Goal: Task Accomplishment & Management: Manage account settings

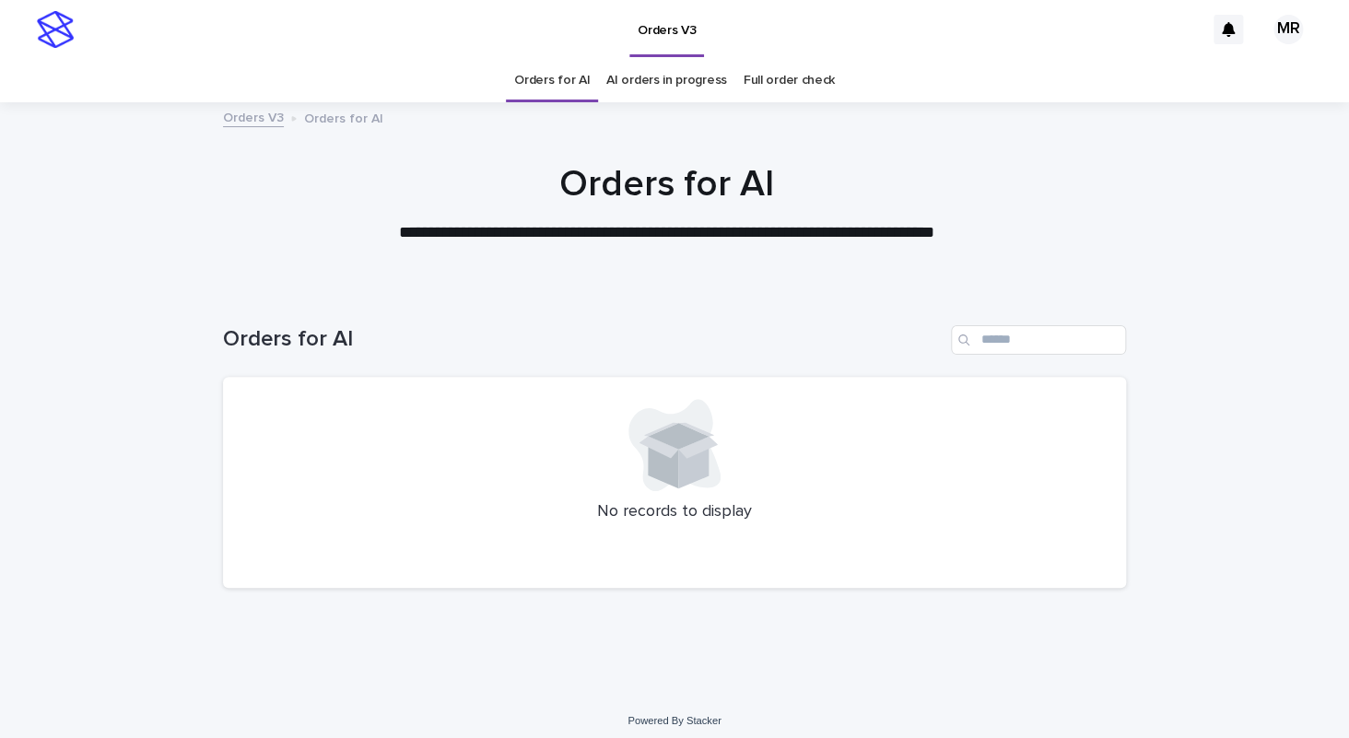
click at [695, 75] on link "AI orders in progress" at bounding box center [666, 80] width 121 height 43
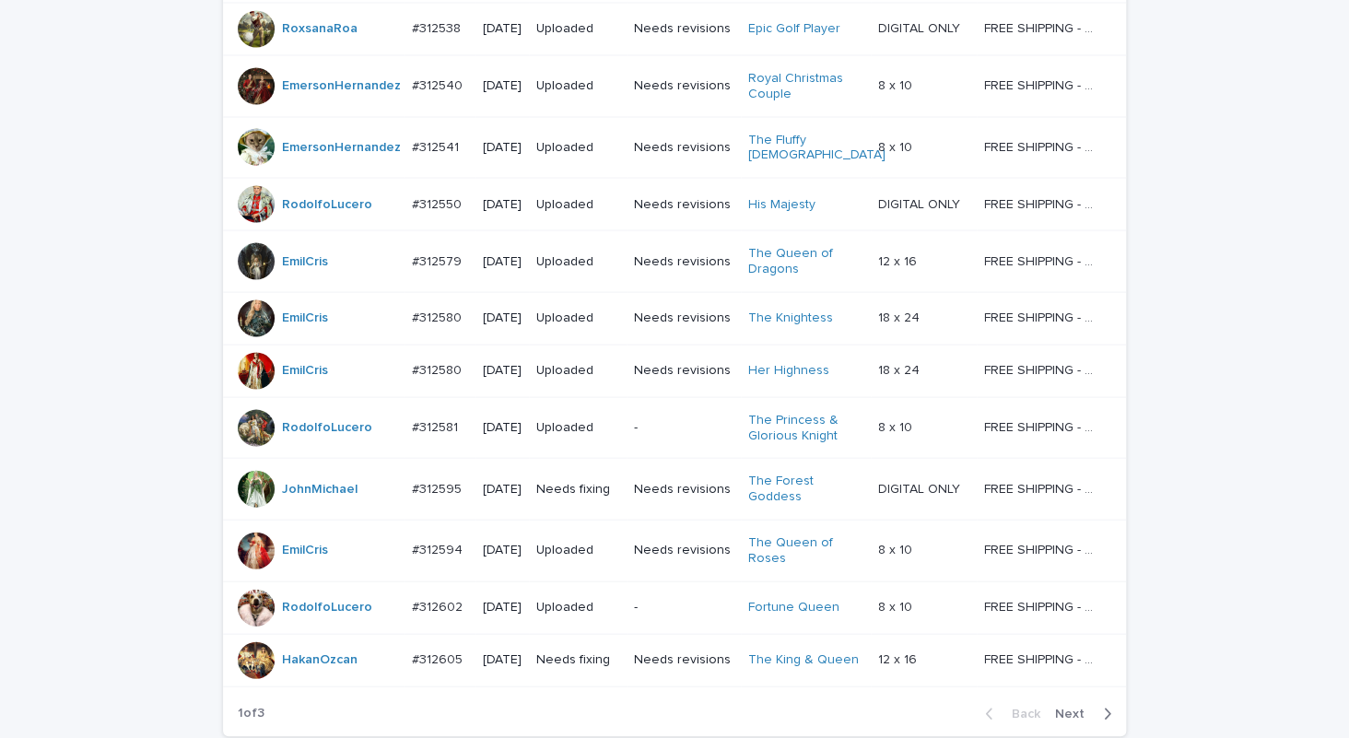
scroll to position [1557, 0]
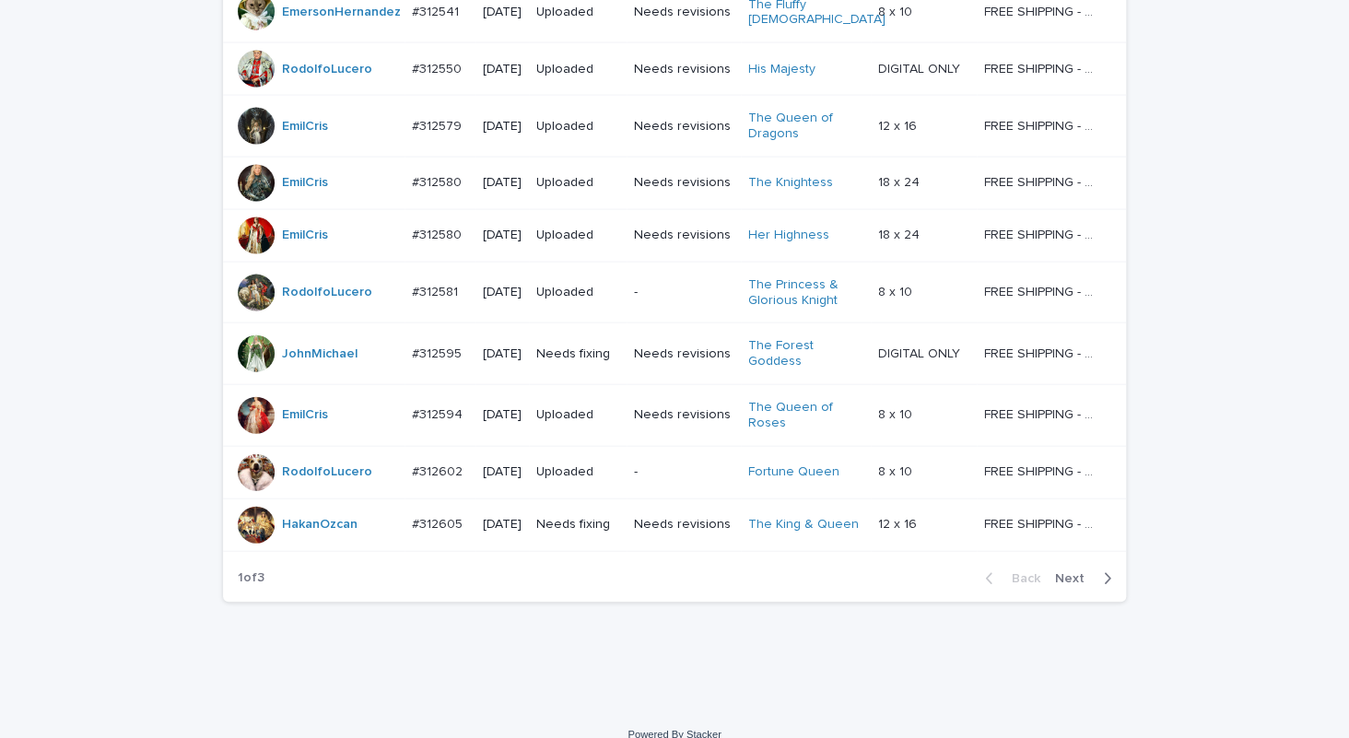
click at [1070, 572] on span "Next" at bounding box center [1075, 578] width 41 height 13
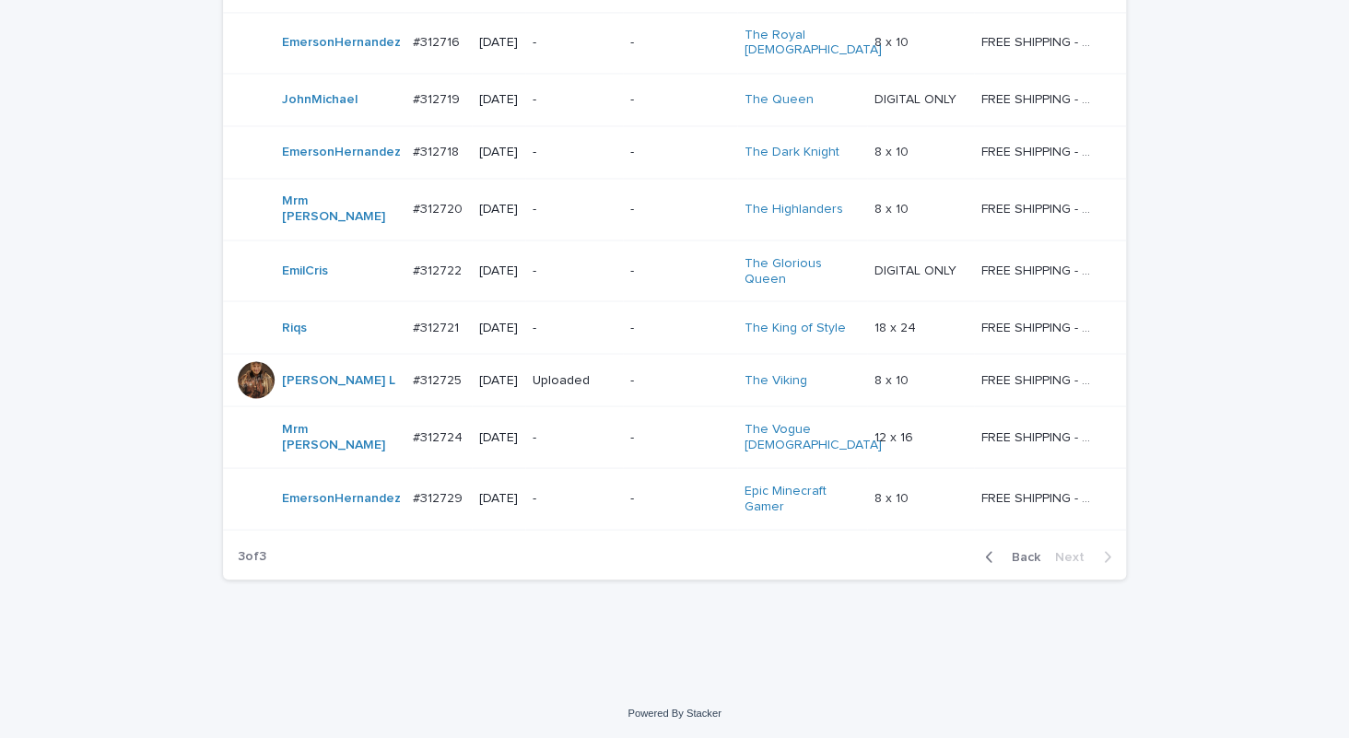
scroll to position [1226, 0]
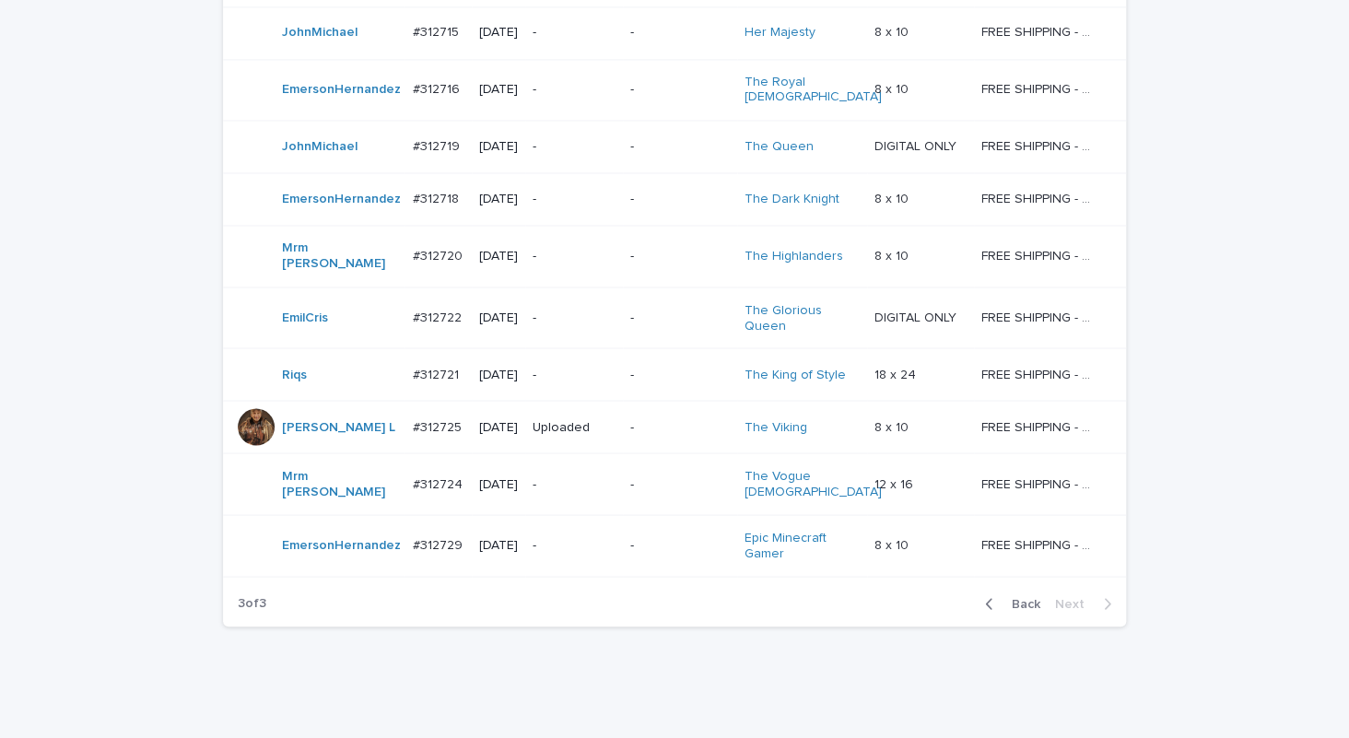
click at [565, 537] on p "-" at bounding box center [574, 545] width 83 height 16
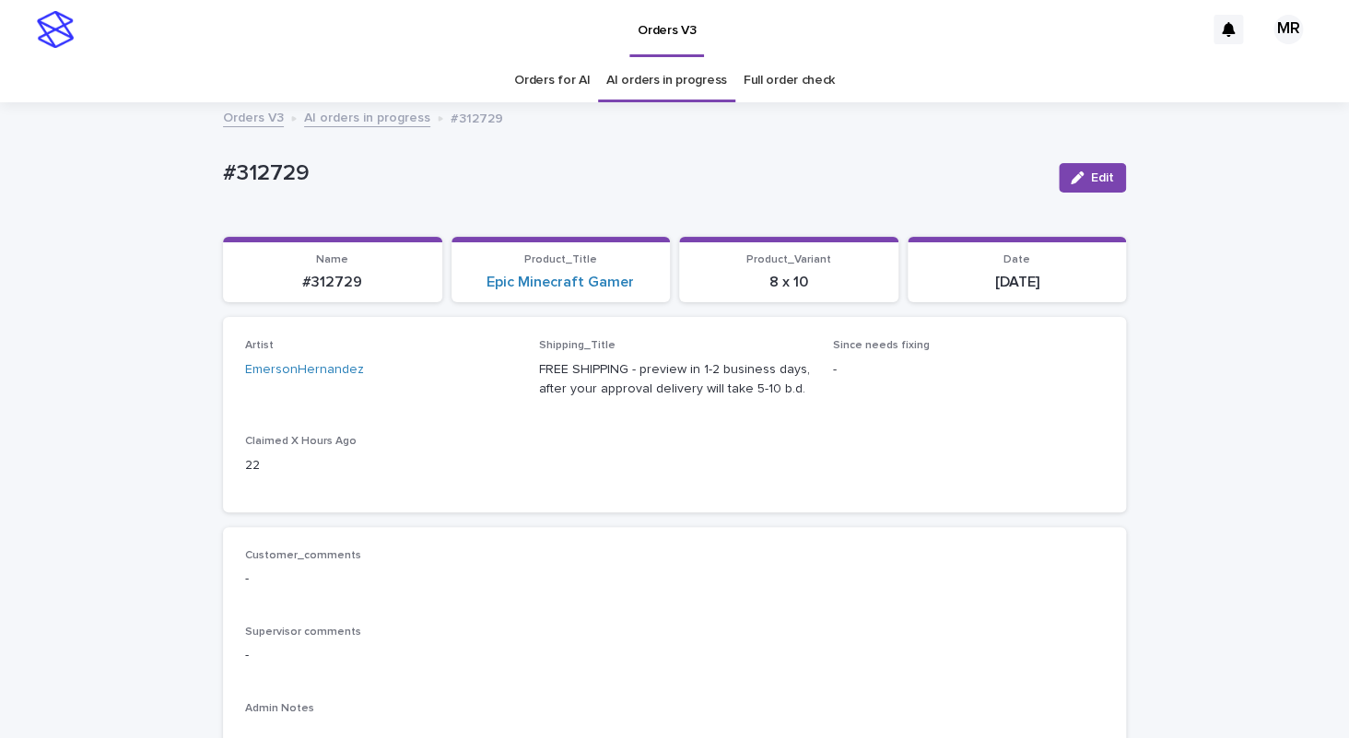
click at [551, 89] on link "Orders for AI" at bounding box center [552, 80] width 76 height 43
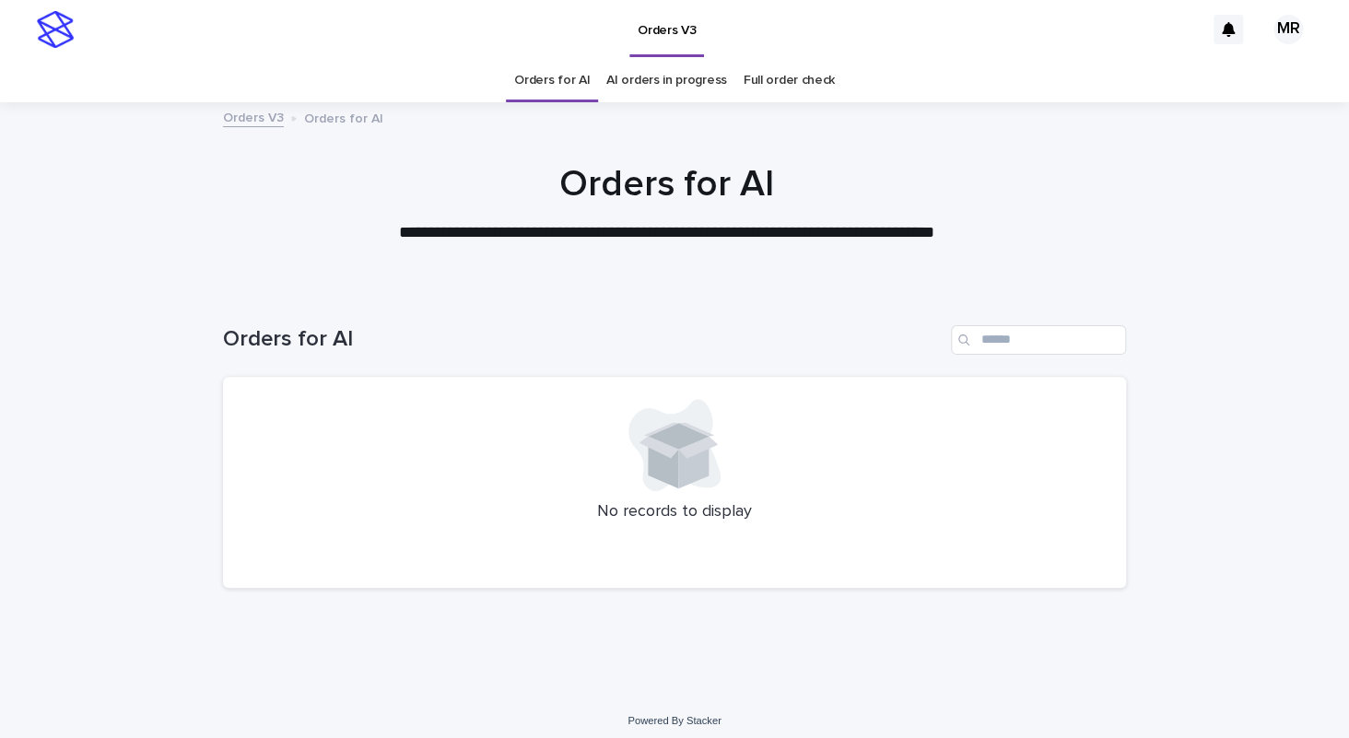
click at [671, 92] on link "AI orders in progress" at bounding box center [666, 80] width 121 height 43
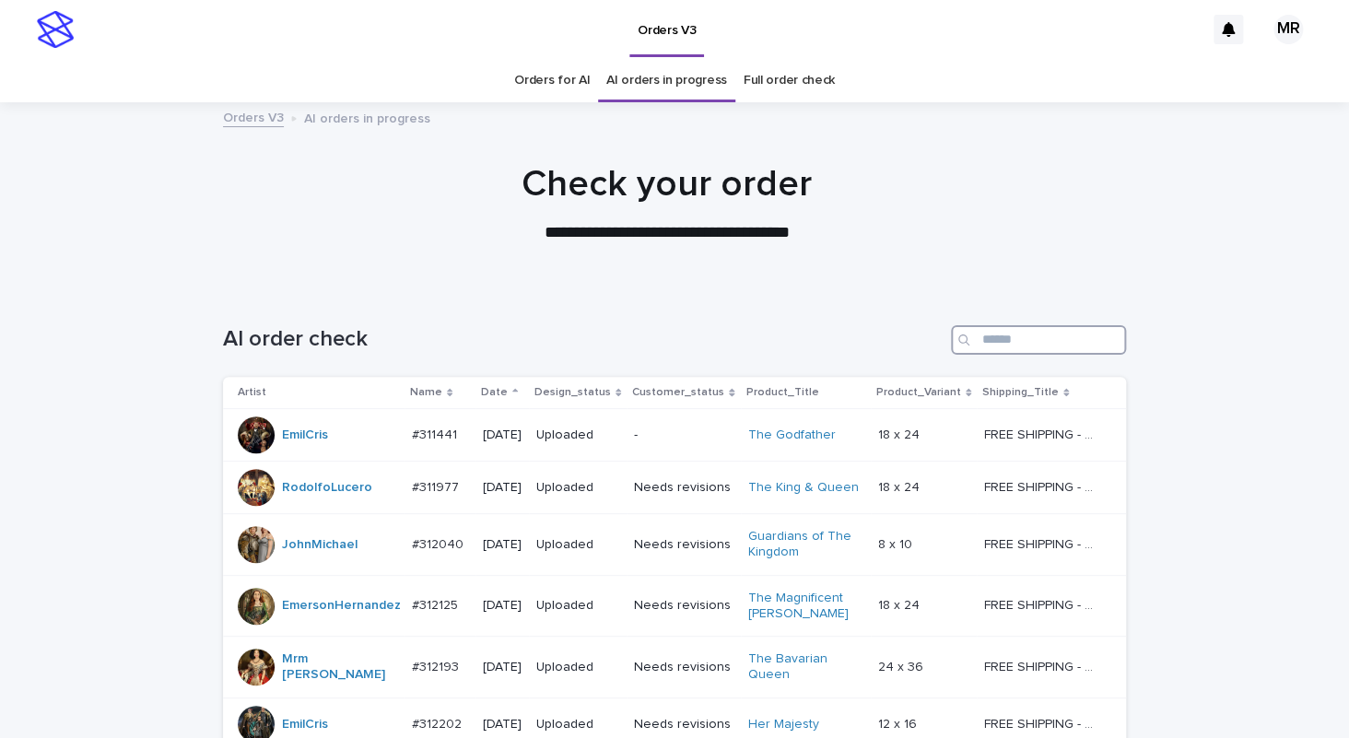
click at [1016, 343] on input "Search" at bounding box center [1038, 339] width 175 height 29
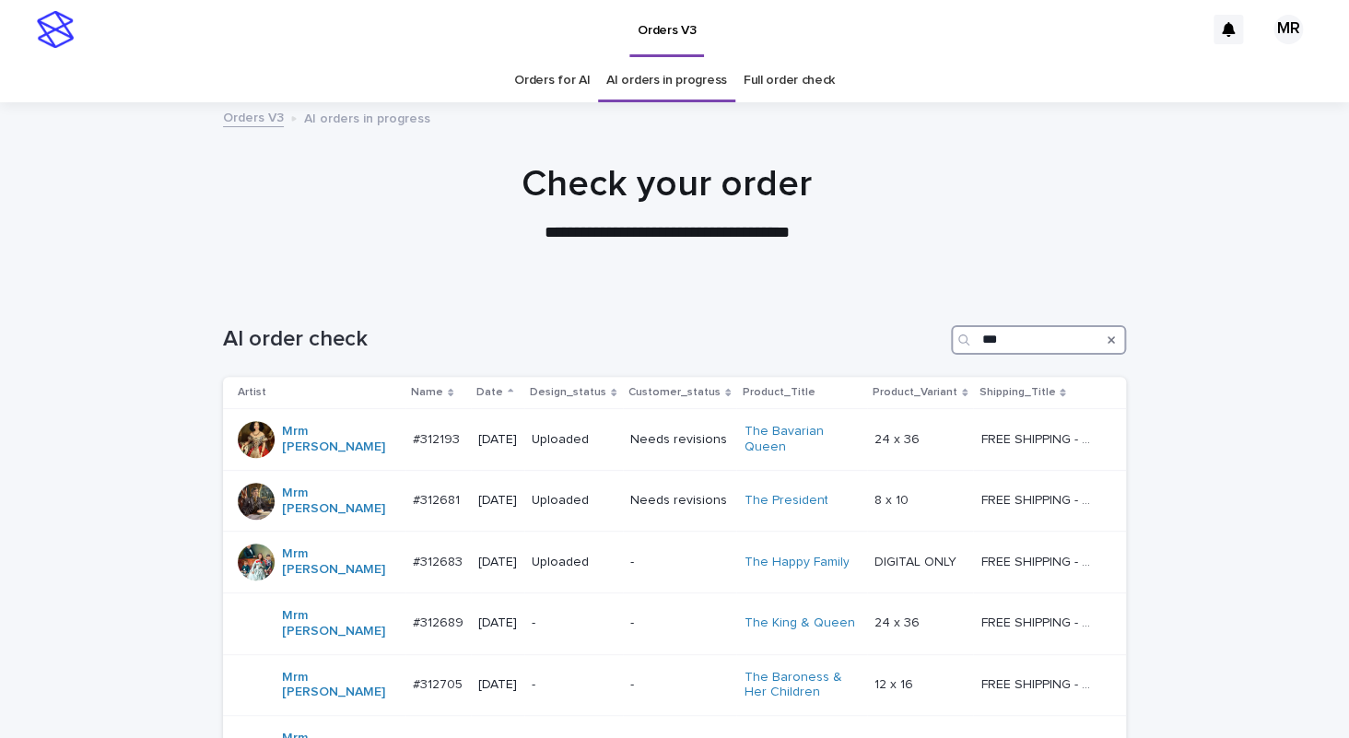
type input "***"
click at [544, 88] on link "Orders for AI" at bounding box center [552, 80] width 76 height 43
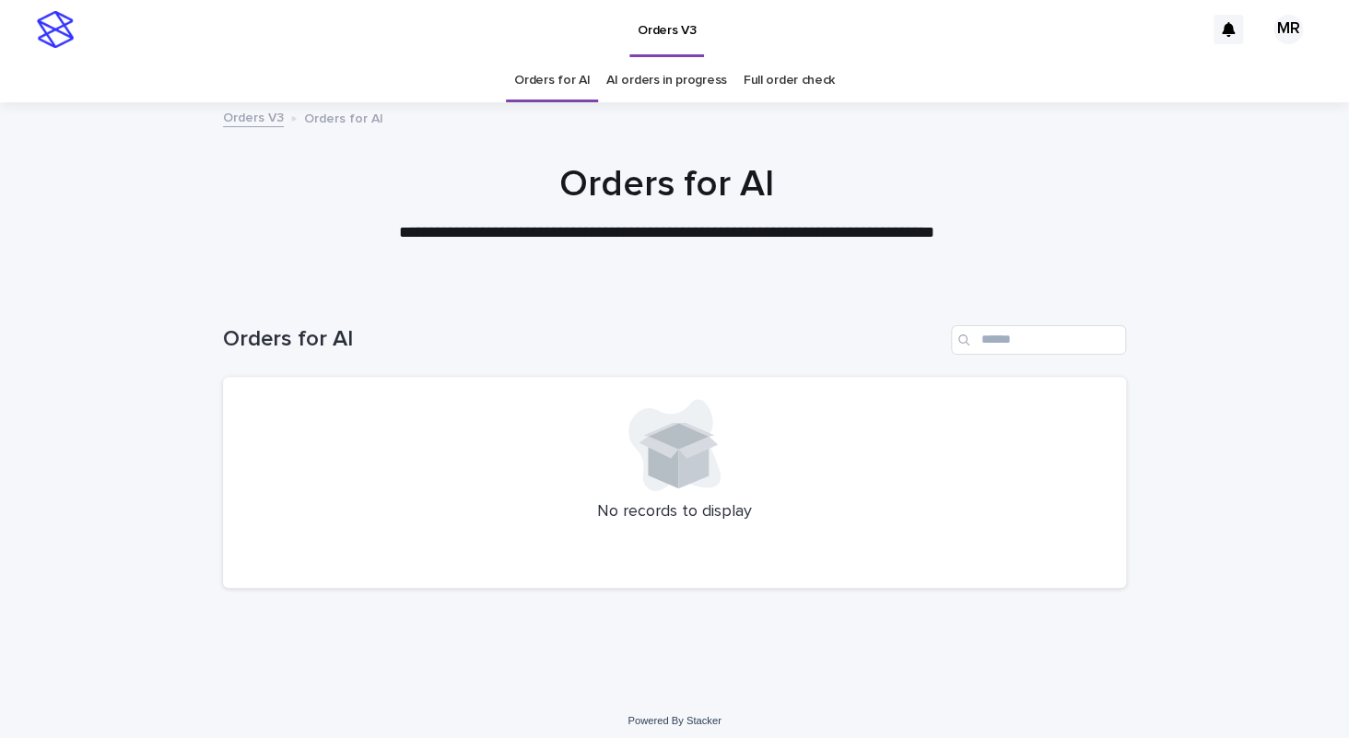
click at [875, 612] on div "Loading... Saving… Loading... Saving… Orders for AI No records to display" at bounding box center [675, 468] width 922 height 361
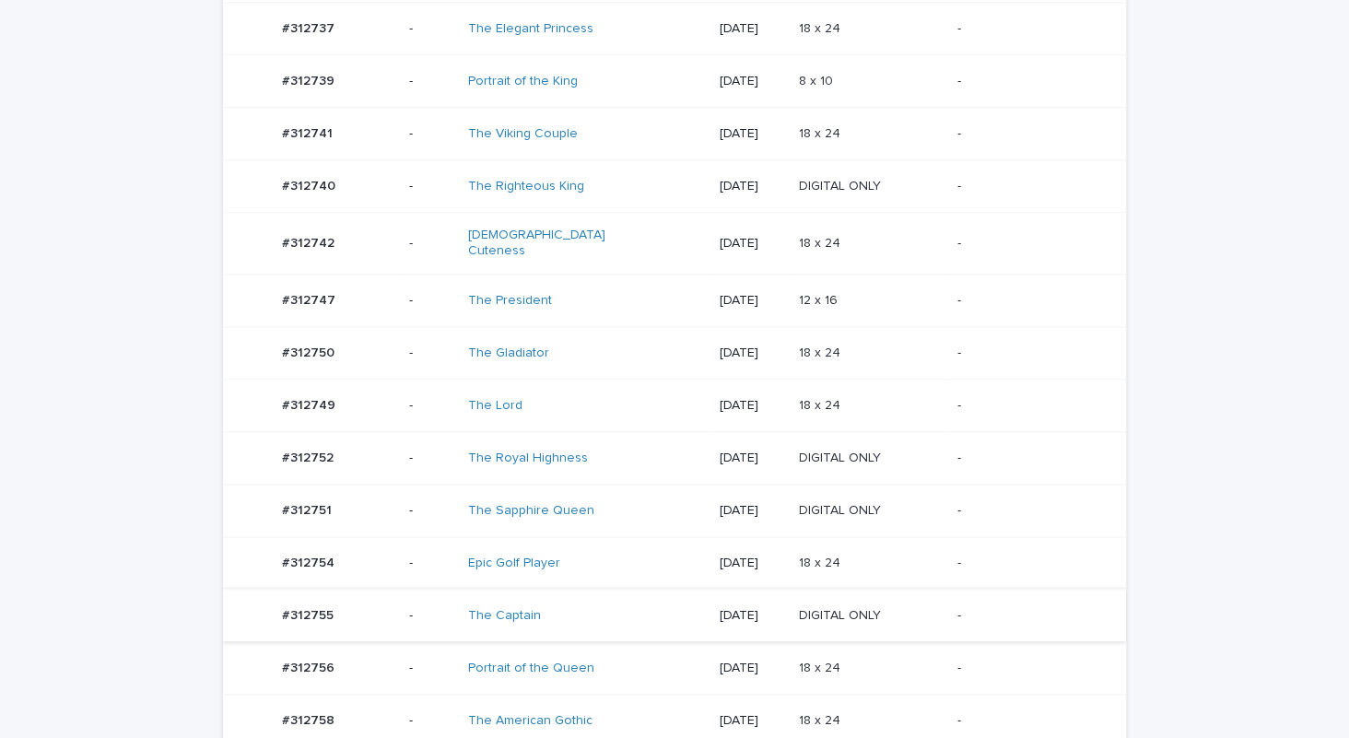
scroll to position [747, 0]
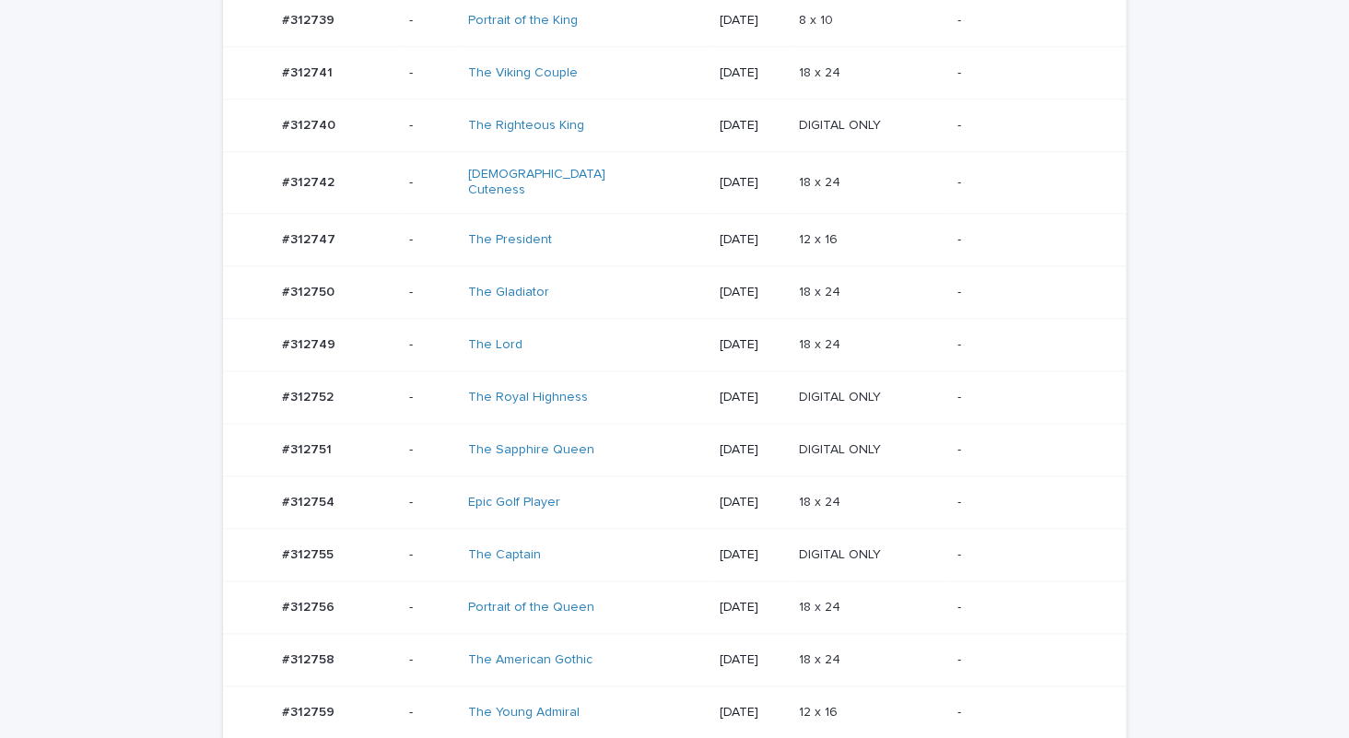
click at [611, 698] on div "The Young Admiral" at bounding box center [586, 713] width 236 height 30
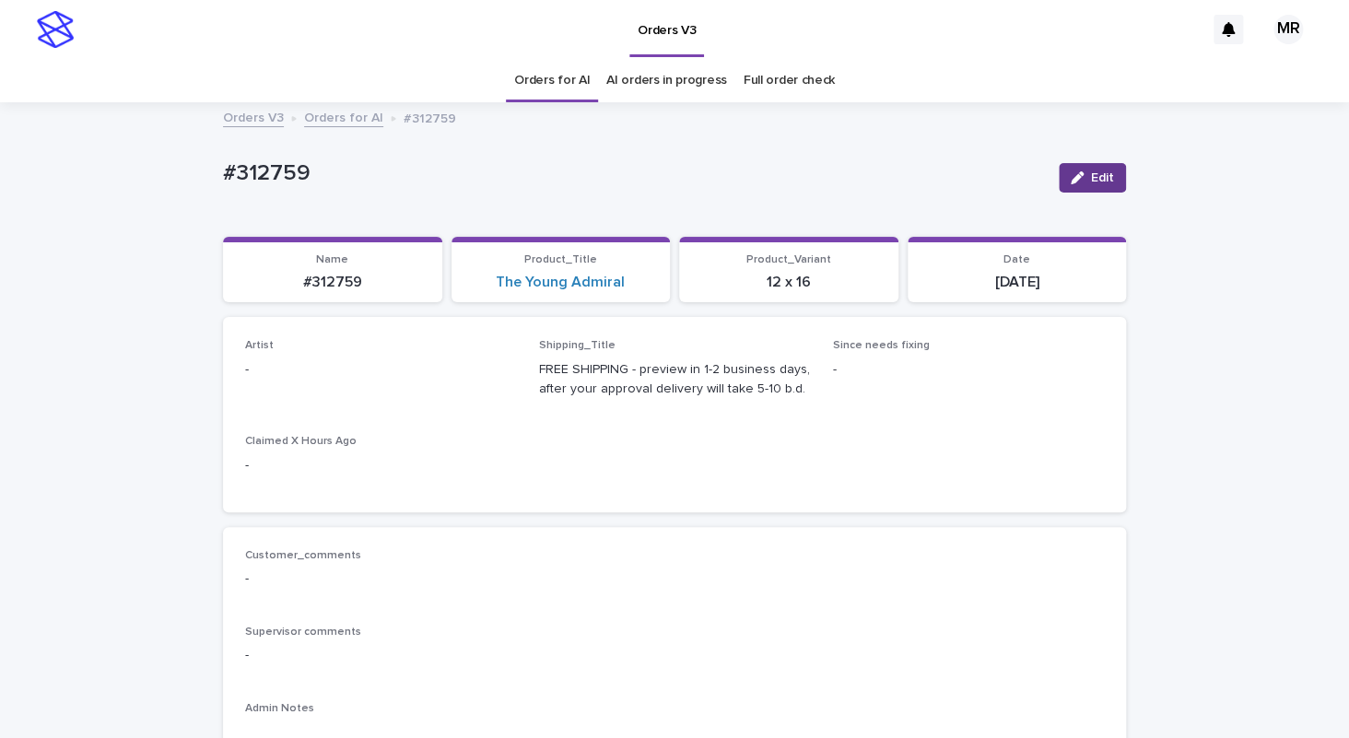
click at [1077, 173] on icon "button" at bounding box center [1077, 177] width 13 height 13
click at [298, 367] on div "Select..." at bounding box center [369, 378] width 247 height 30
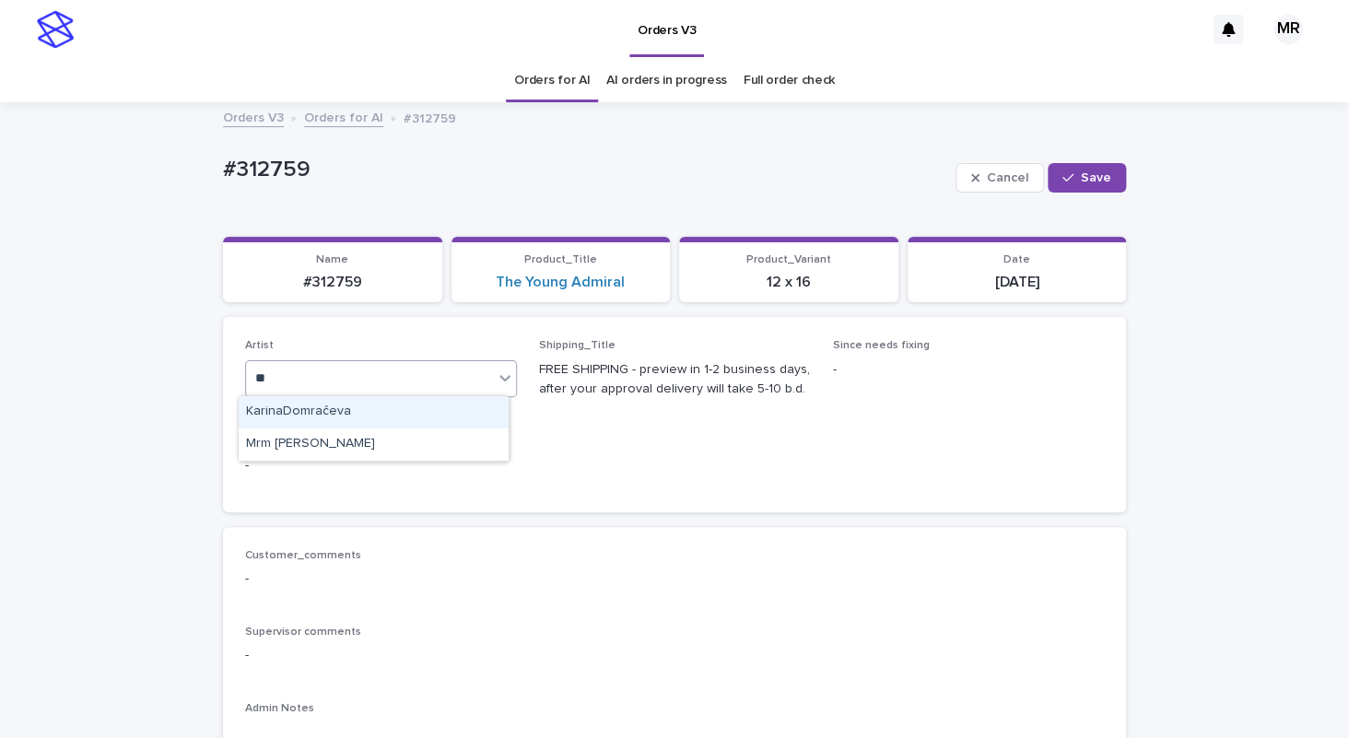
type input "***"
click at [273, 415] on div "Mrm Ramishvili" at bounding box center [374, 412] width 270 height 32
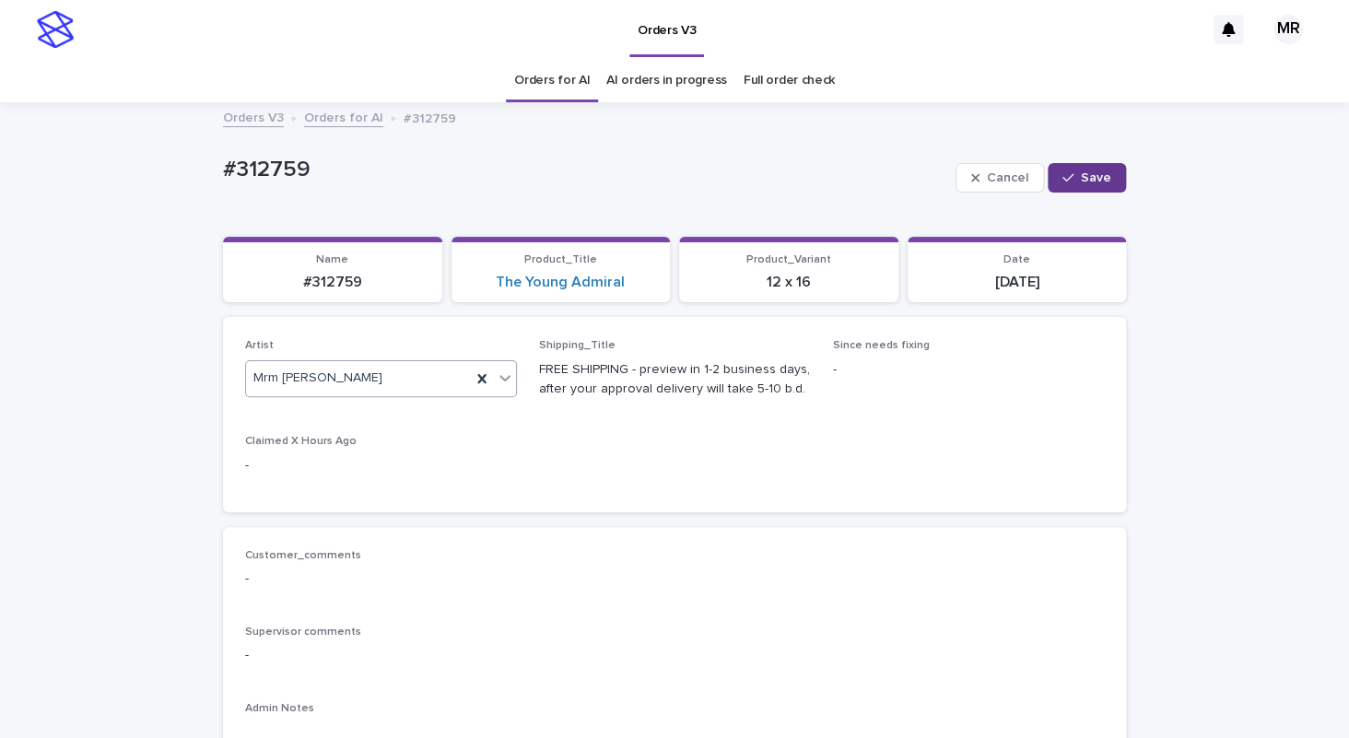
click at [1052, 173] on button "Save" at bounding box center [1087, 177] width 78 height 29
drag, startPoint x: 332, startPoint y: 182, endPoint x: 151, endPoint y: 179, distance: 180.6
click at [223, 179] on div "#312759" at bounding box center [633, 172] width 821 height 30
copy p "#312759"
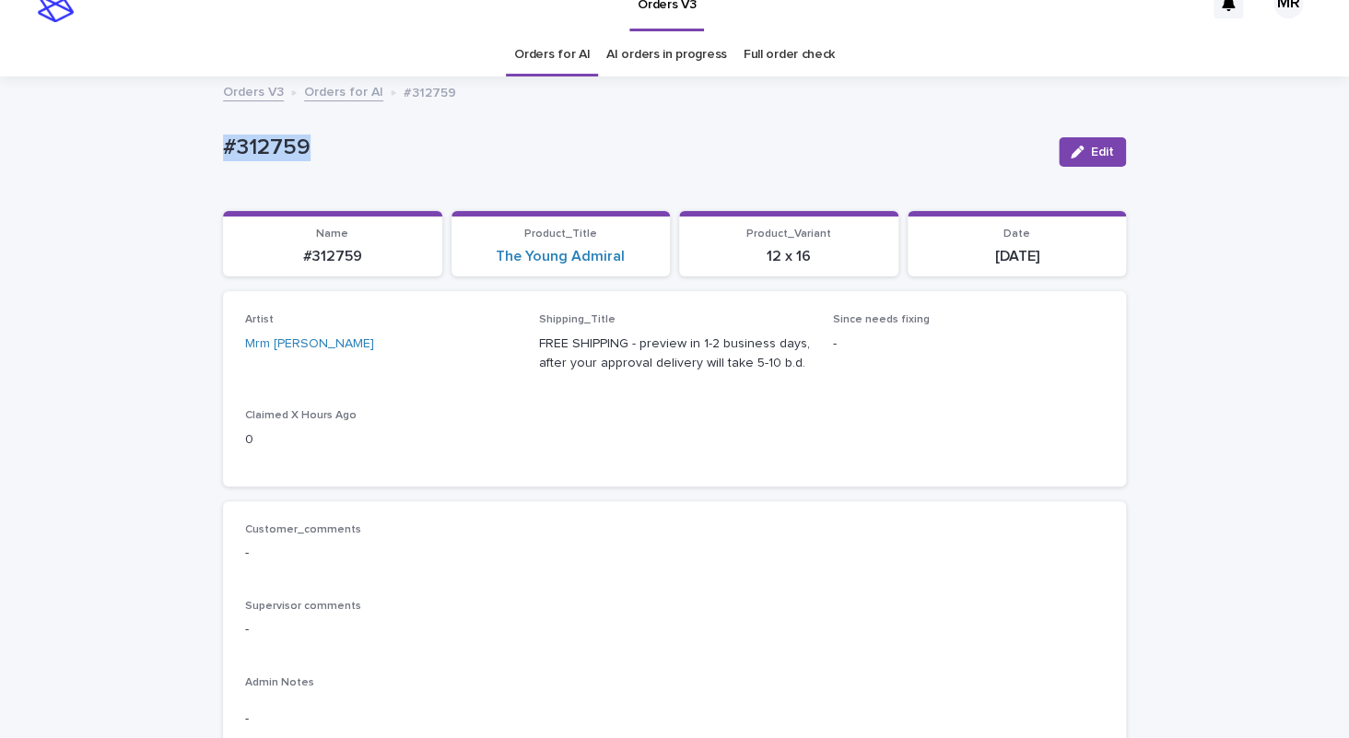
scroll to position [27, 0]
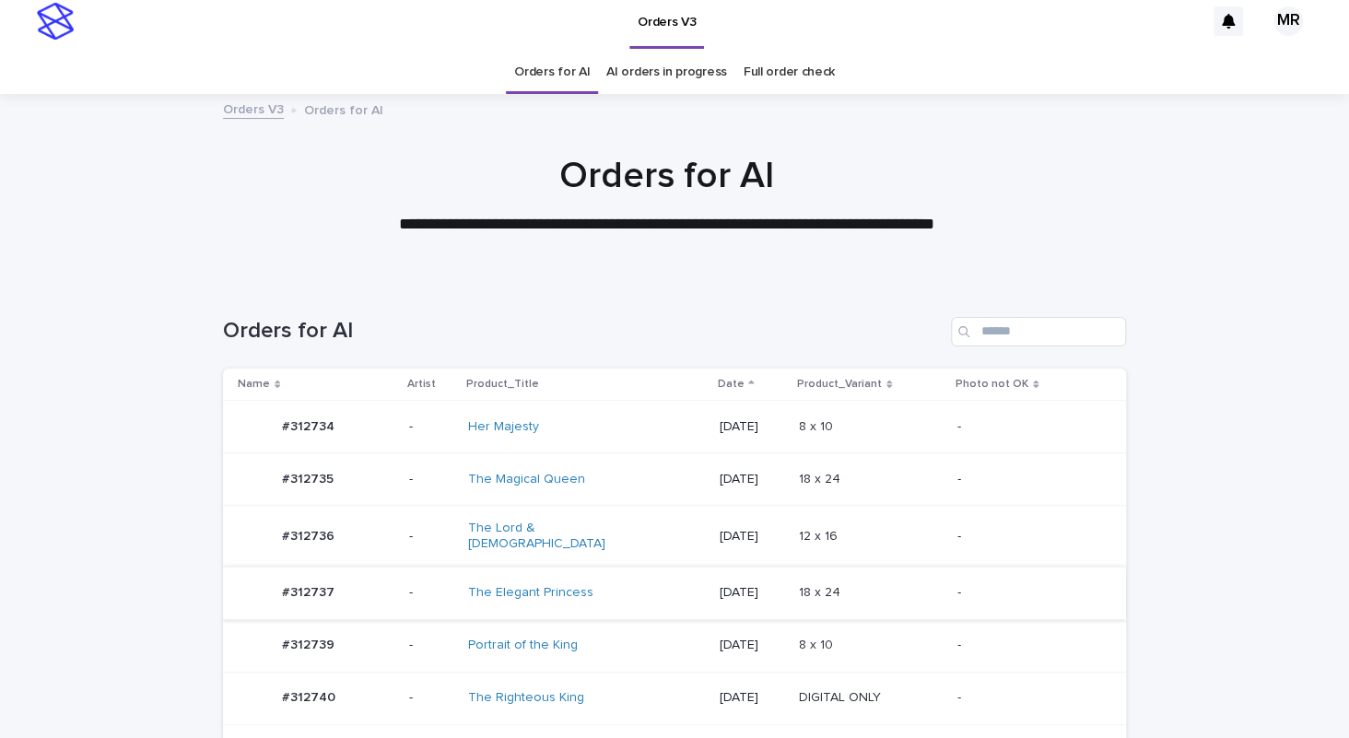
scroll to position [392, 0]
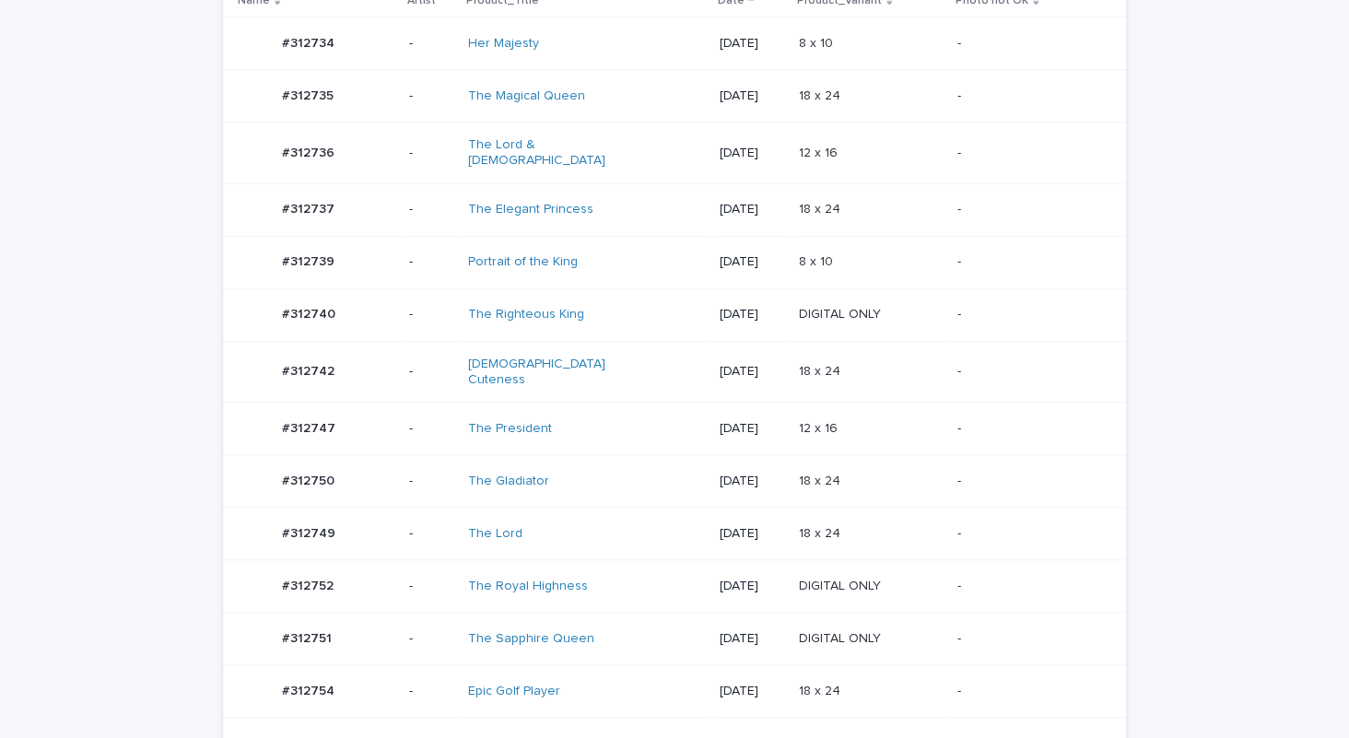
click at [596, 526] on div "The Lord" at bounding box center [545, 534] width 154 height 16
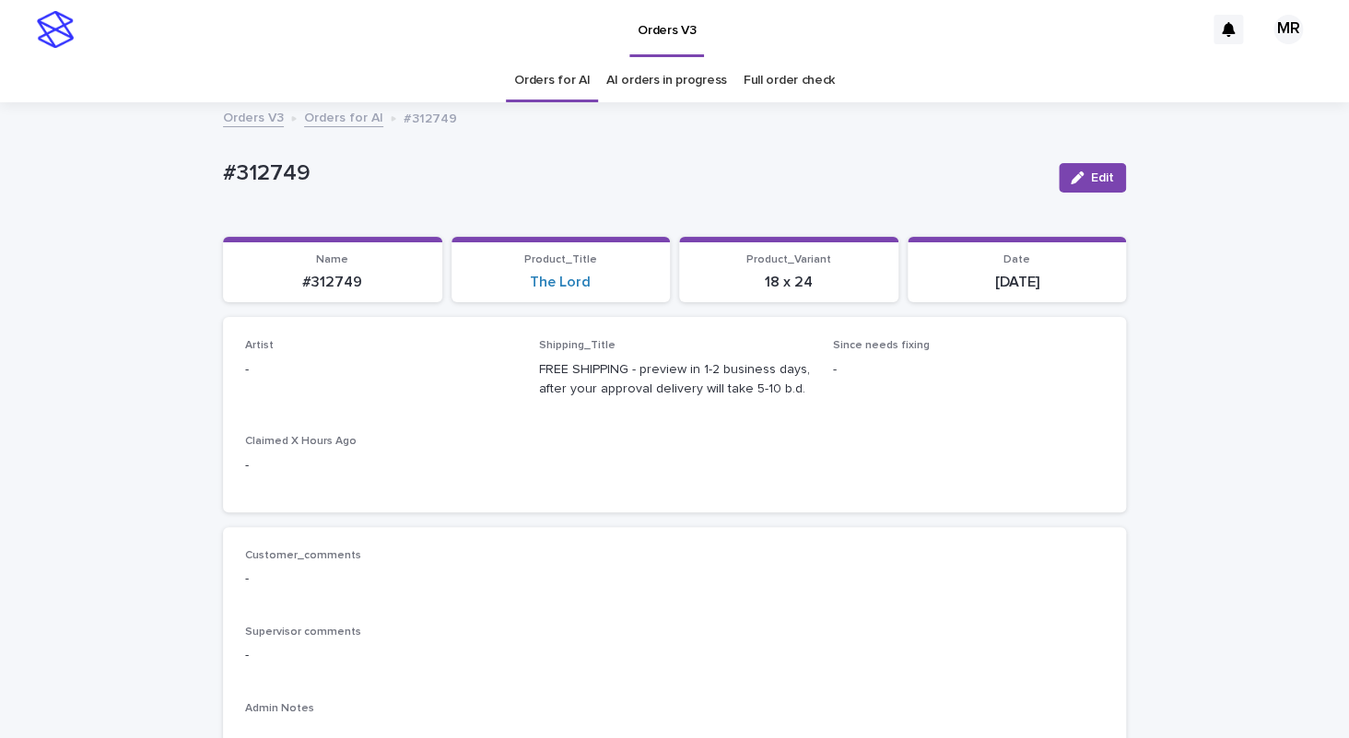
click at [1091, 178] on span "Edit" at bounding box center [1102, 177] width 23 height 13
click at [316, 373] on div "Select..." at bounding box center [369, 378] width 247 height 30
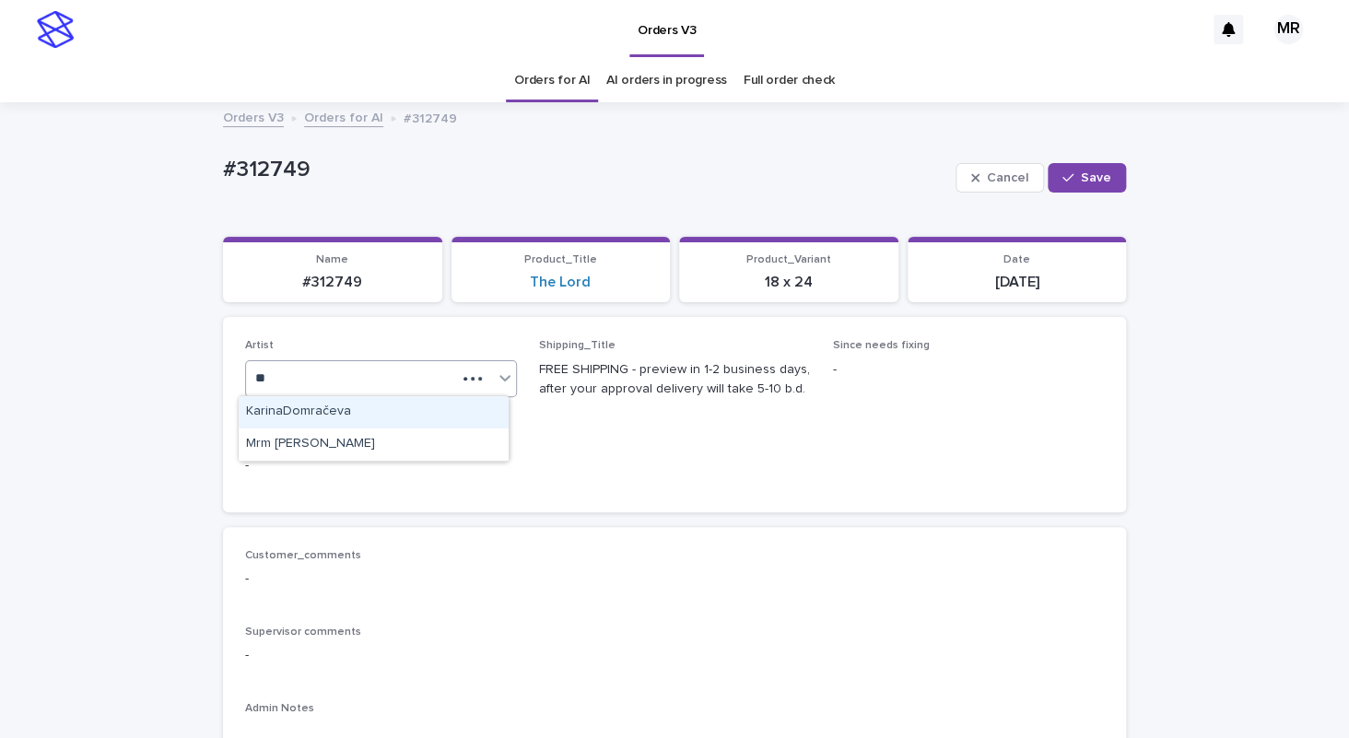
type input "***"
click at [280, 411] on div "Mrm Ramishvili" at bounding box center [374, 412] width 270 height 32
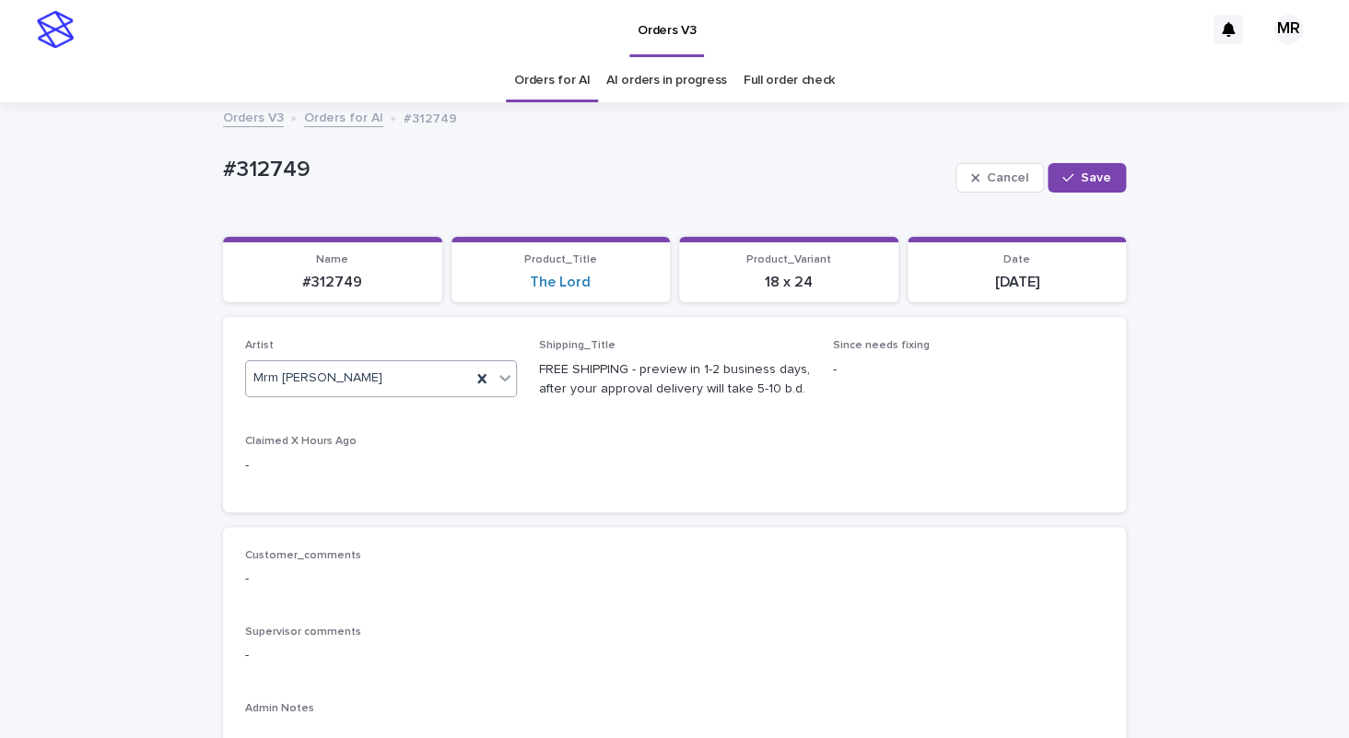
click at [1081, 169] on button "Save" at bounding box center [1087, 177] width 78 height 29
drag, startPoint x: 232, startPoint y: 160, endPoint x: 135, endPoint y: 160, distance: 96.8
click at [223, 159] on div "#312749" at bounding box center [633, 172] width 821 height 30
copy p "#312749"
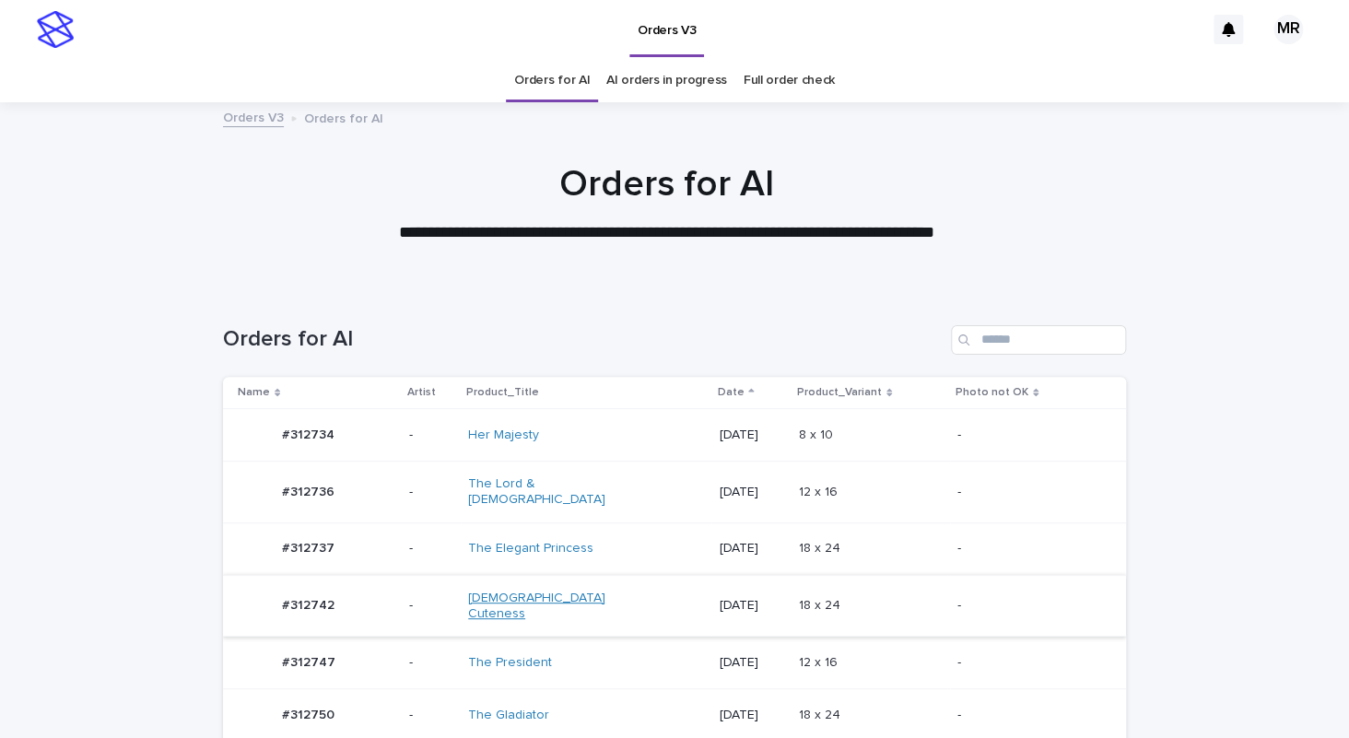
scroll to position [243, 0]
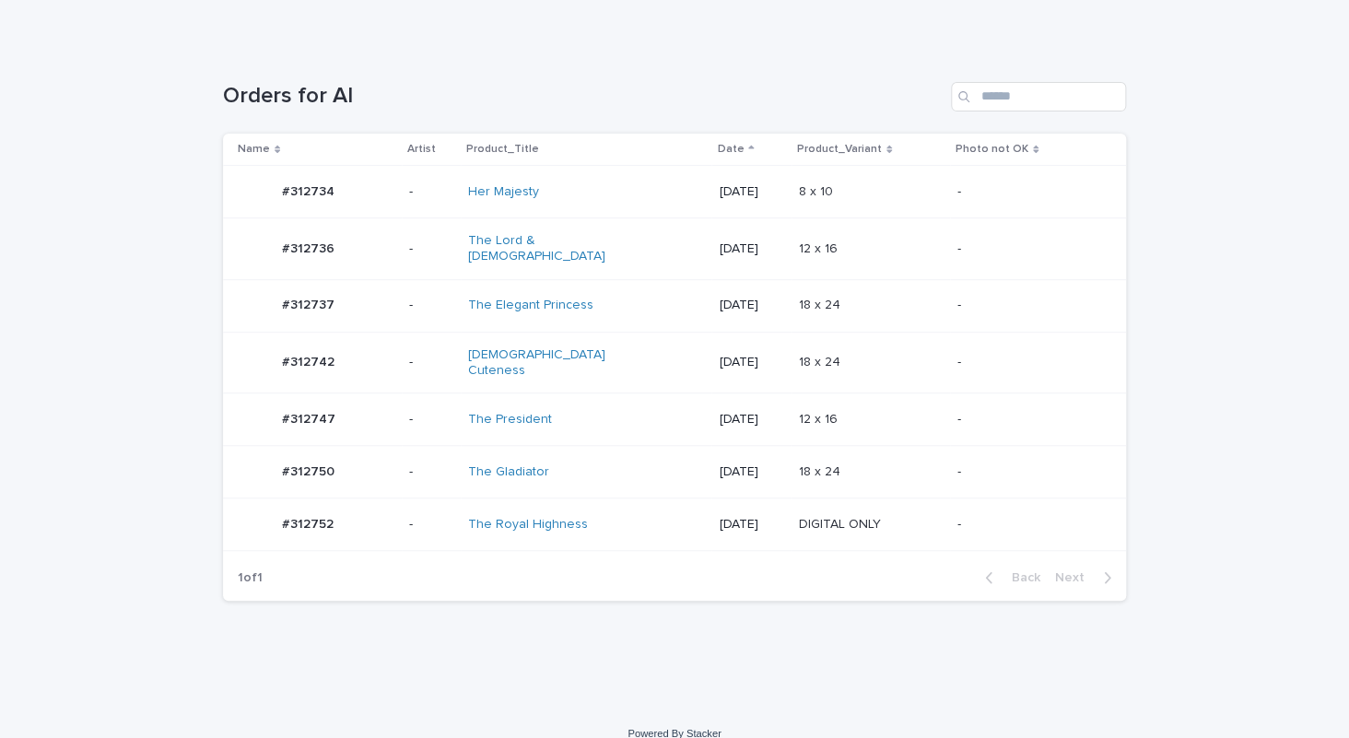
click at [581, 412] on div "The President" at bounding box center [545, 420] width 154 height 16
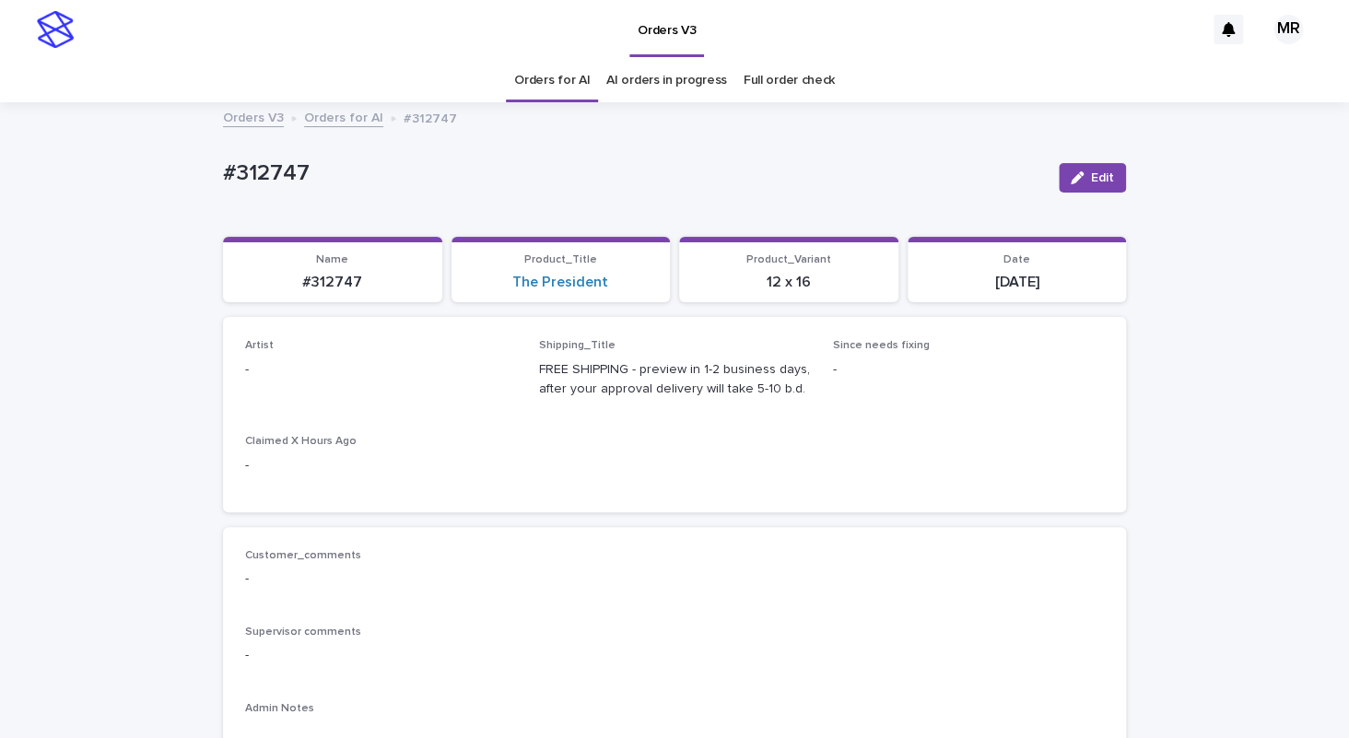
drag, startPoint x: 1095, startPoint y: 170, endPoint x: 417, endPoint y: 335, distance: 698.0
click at [1094, 170] on button "Edit" at bounding box center [1092, 177] width 67 height 29
click at [333, 376] on div "Select..." at bounding box center [369, 378] width 247 height 30
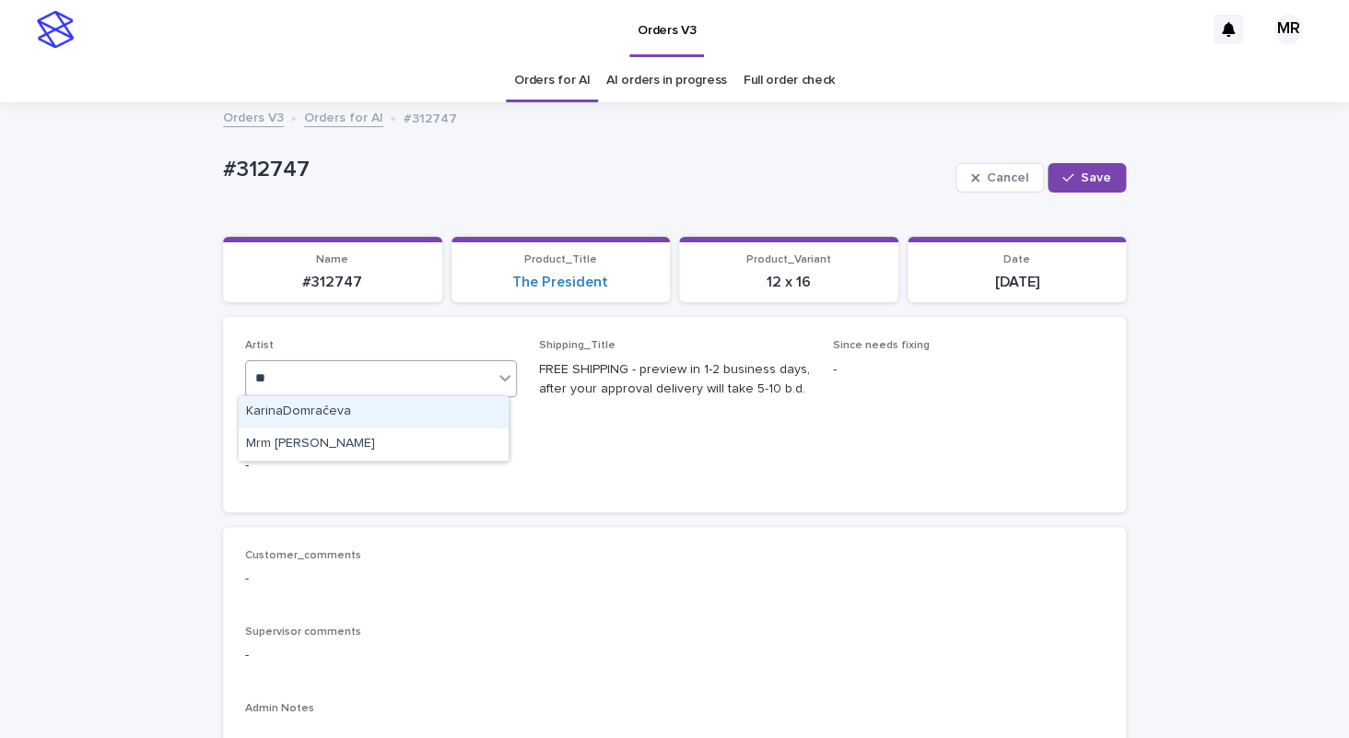
type input "***"
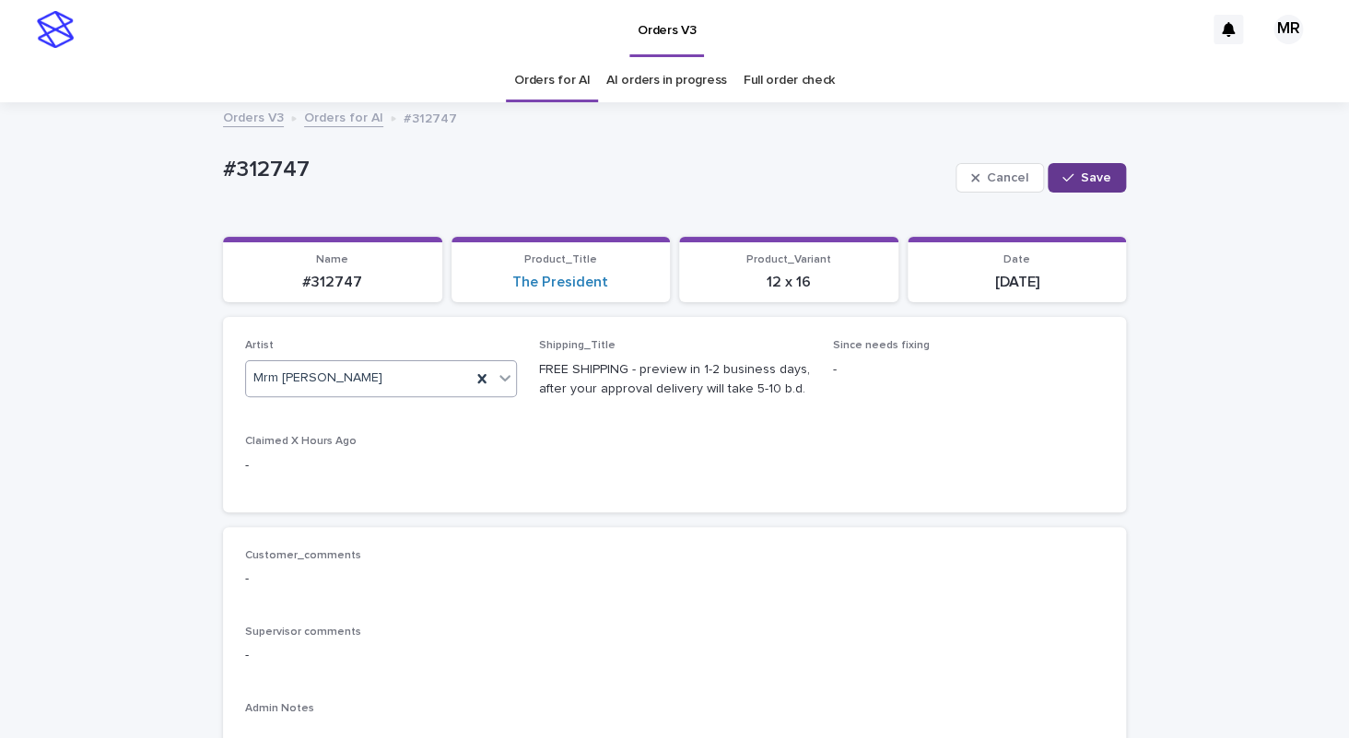
click at [1098, 184] on button "Save" at bounding box center [1087, 177] width 78 height 29
drag, startPoint x: 320, startPoint y: 176, endPoint x: 140, endPoint y: 175, distance: 179.7
click at [223, 175] on div "#312747" at bounding box center [633, 172] width 821 height 30
copy p "#312747"
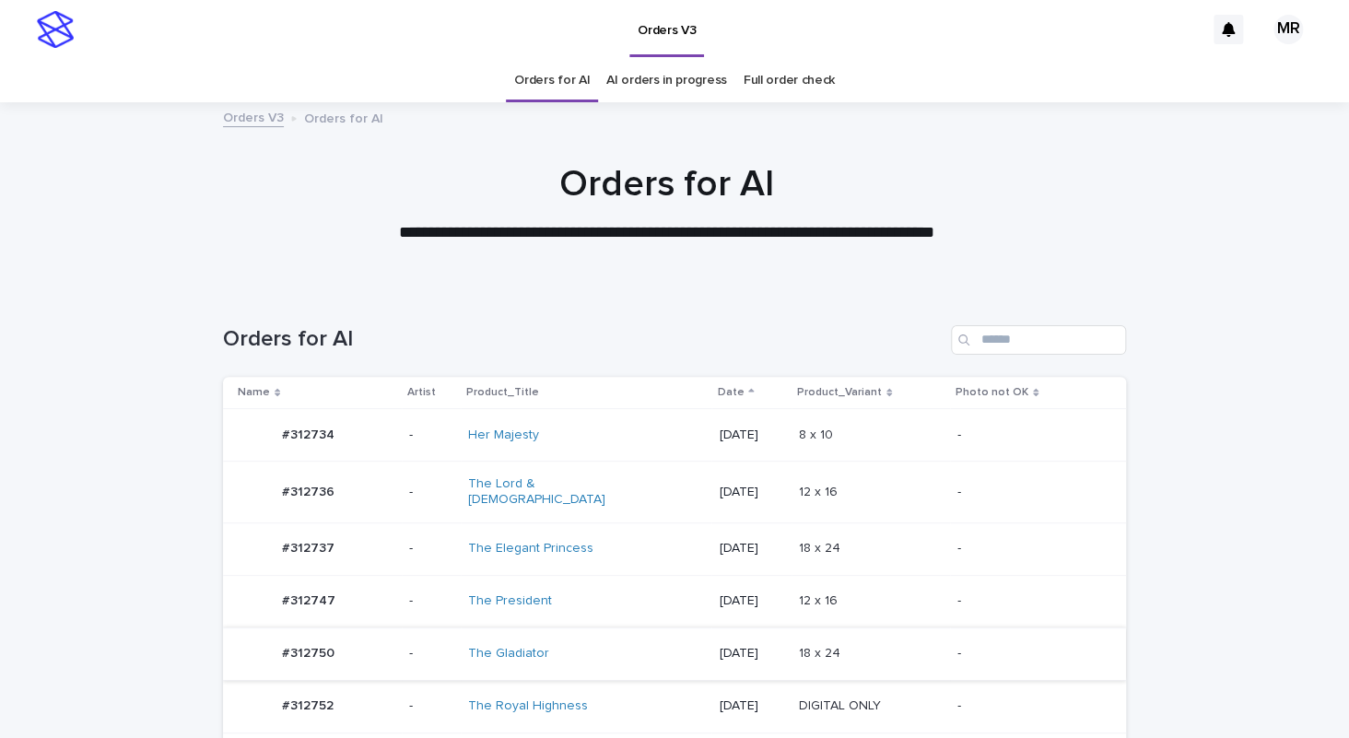
scroll to position [191, 0]
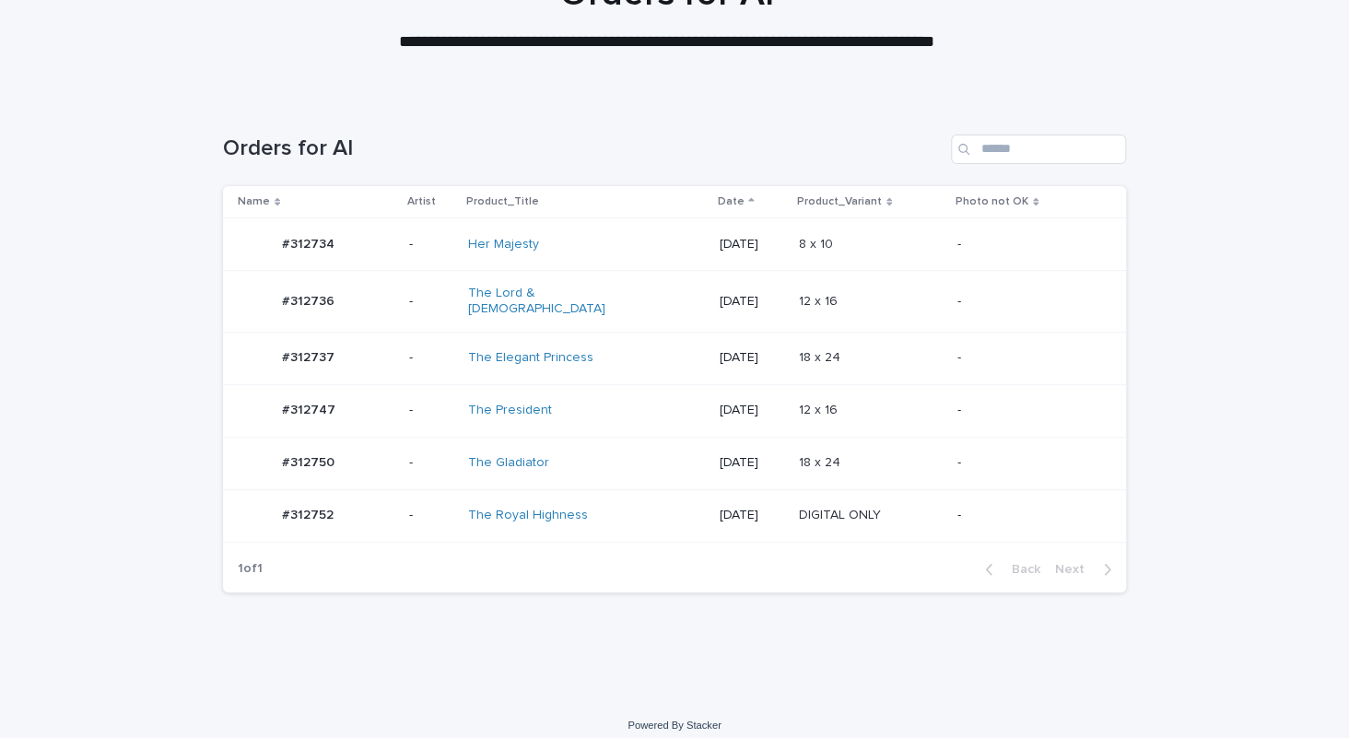
click at [591, 247] on div "Her Majesty" at bounding box center [545, 245] width 154 height 16
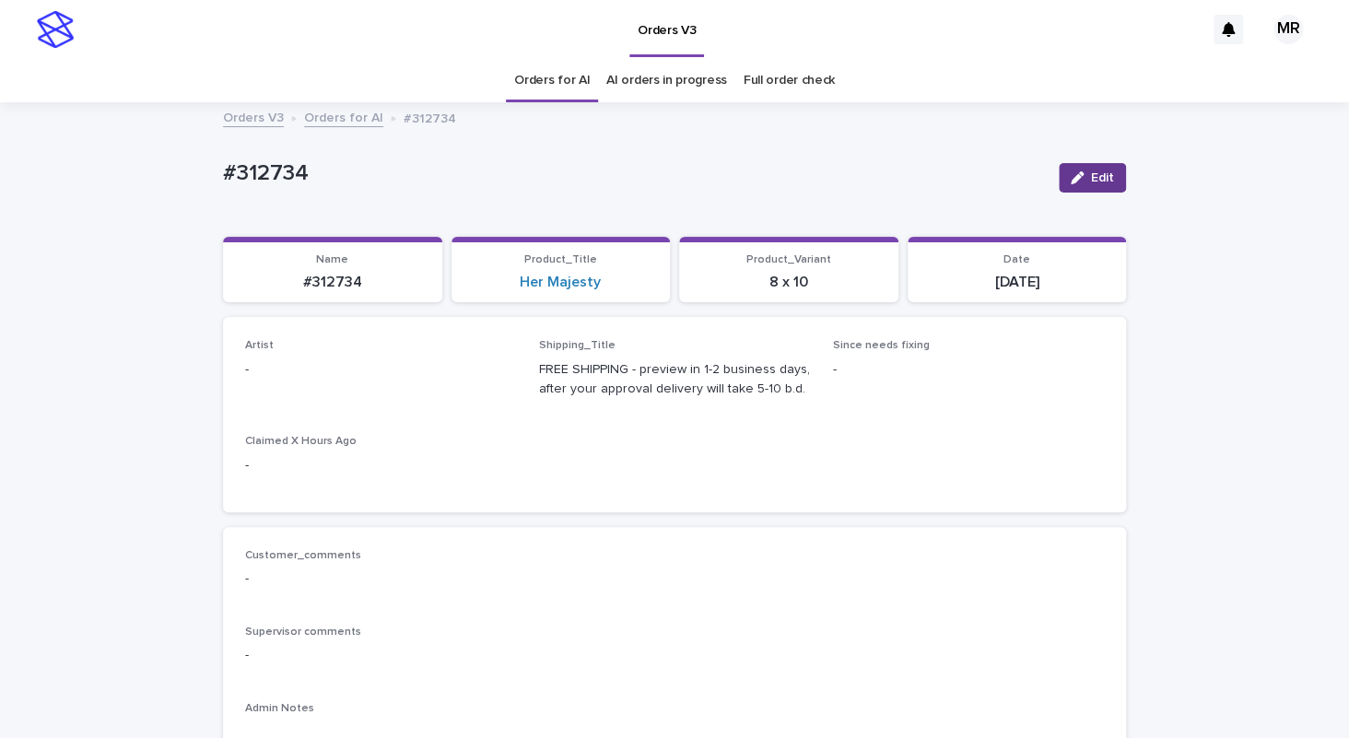
click at [1083, 181] on button "Edit" at bounding box center [1092, 177] width 67 height 29
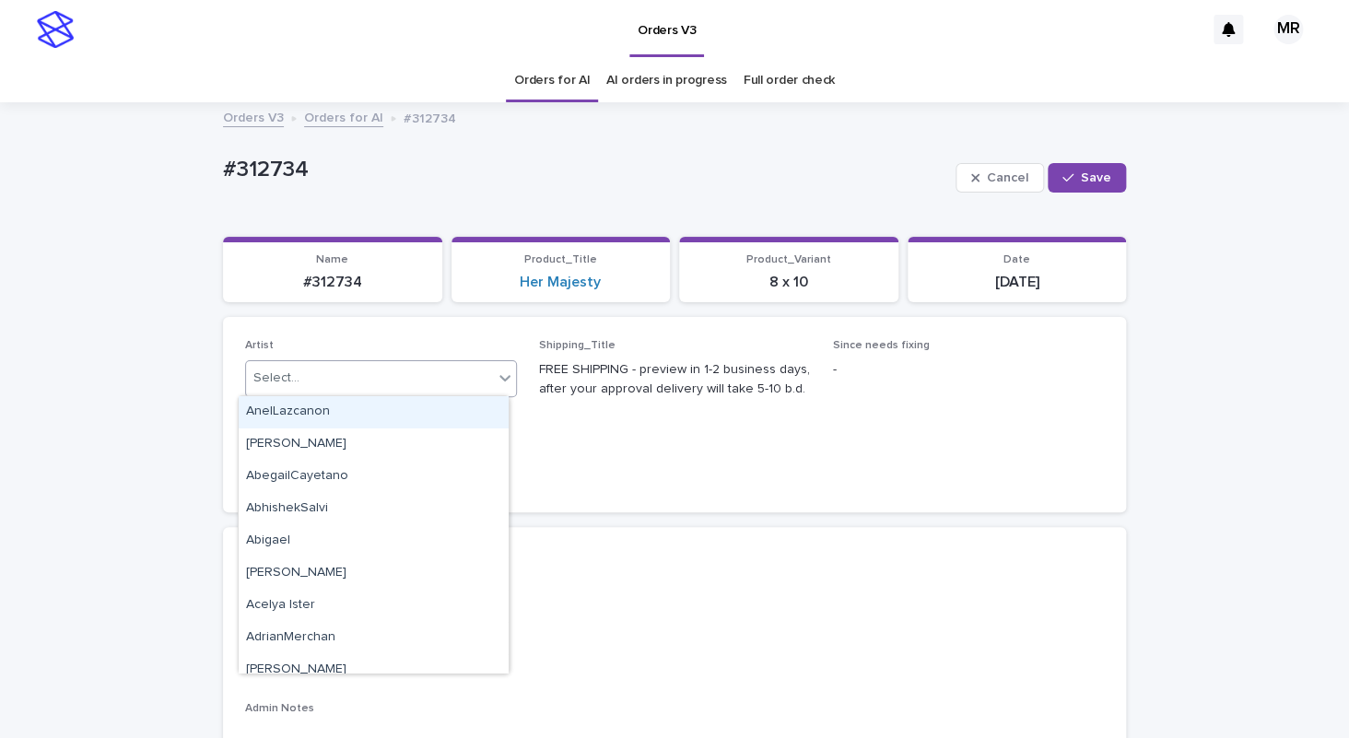
click at [322, 381] on div "Select..." at bounding box center [369, 378] width 247 height 30
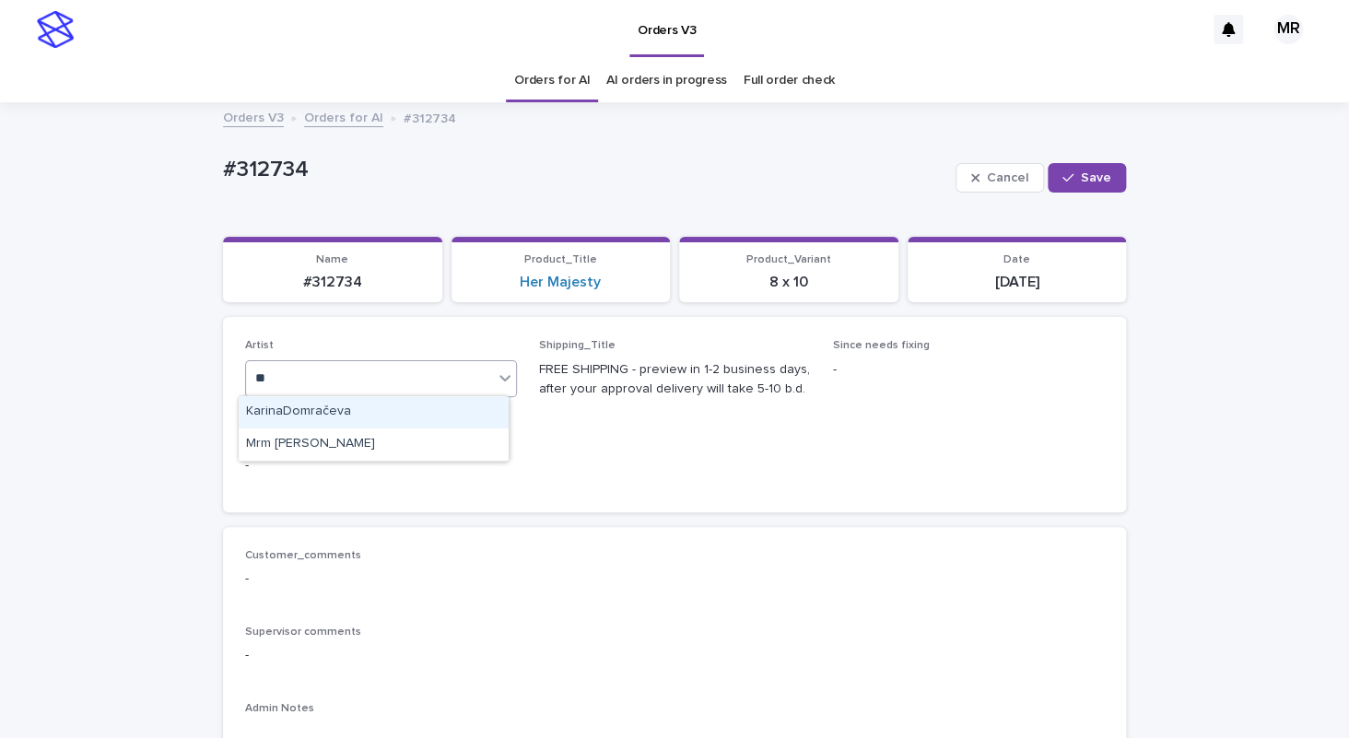
type input "***"
click at [292, 406] on div "Mrm [PERSON_NAME]" at bounding box center [374, 412] width 270 height 32
click at [292, 406] on div "Artist option Mrm Ramishvili, selected. 0 results available. Select is focused …" at bounding box center [381, 375] width 272 height 72
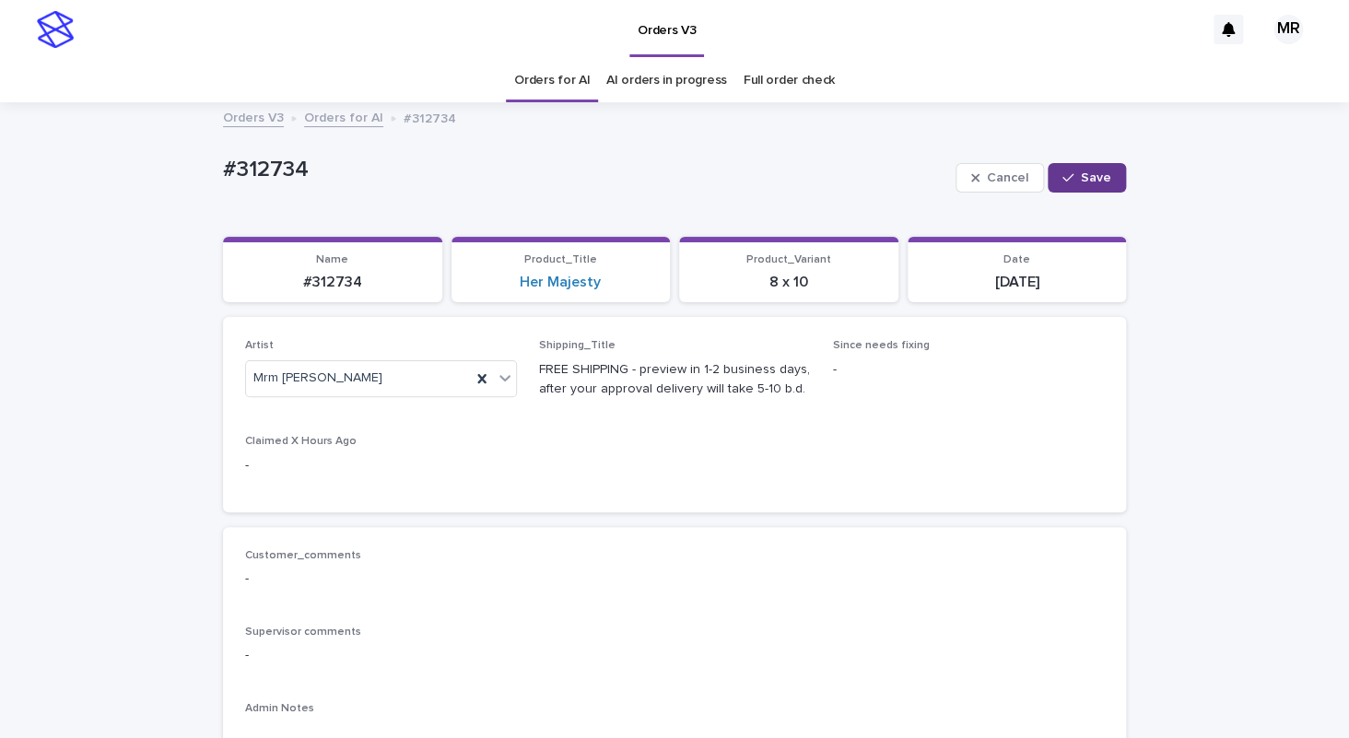
click at [1081, 172] on span "Save" at bounding box center [1096, 177] width 30 height 13
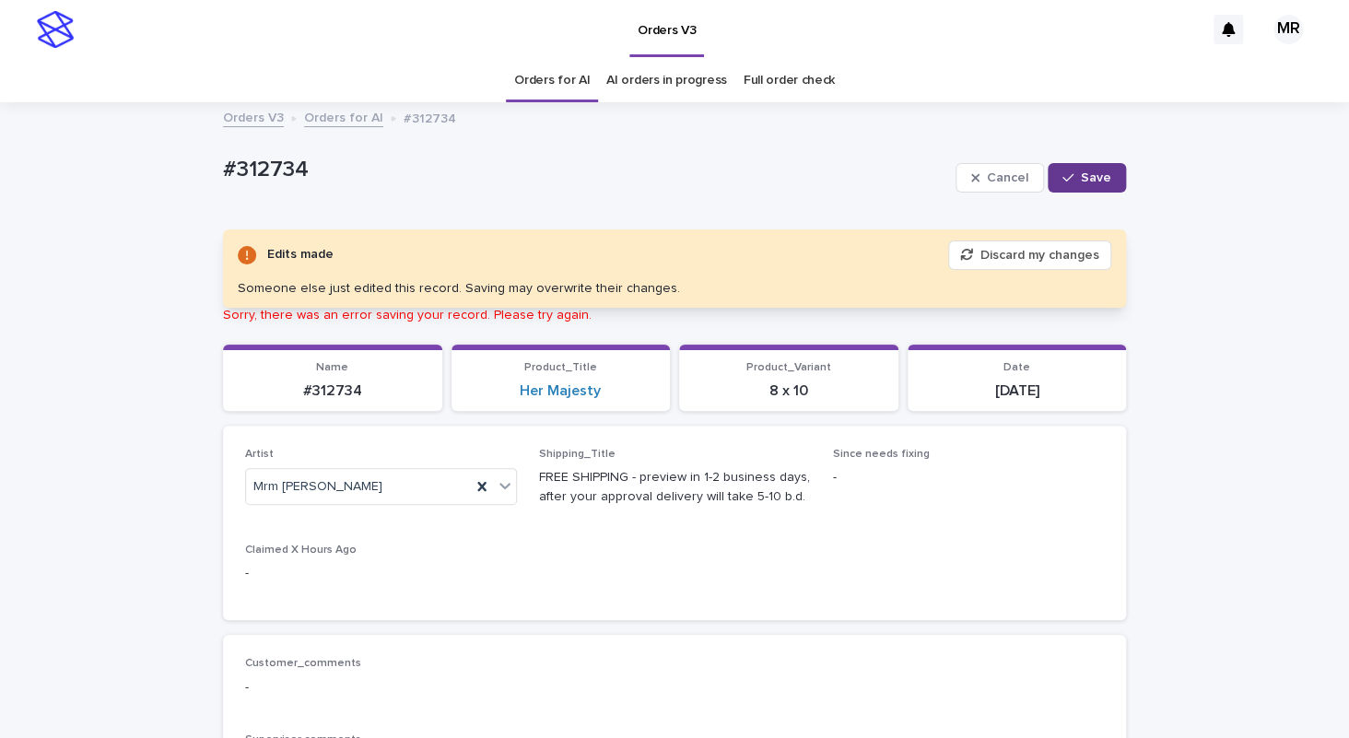
drag, startPoint x: 1128, startPoint y: 173, endPoint x: 1082, endPoint y: 177, distance: 46.2
click at [1082, 176] on span "Save" at bounding box center [1096, 177] width 30 height 13
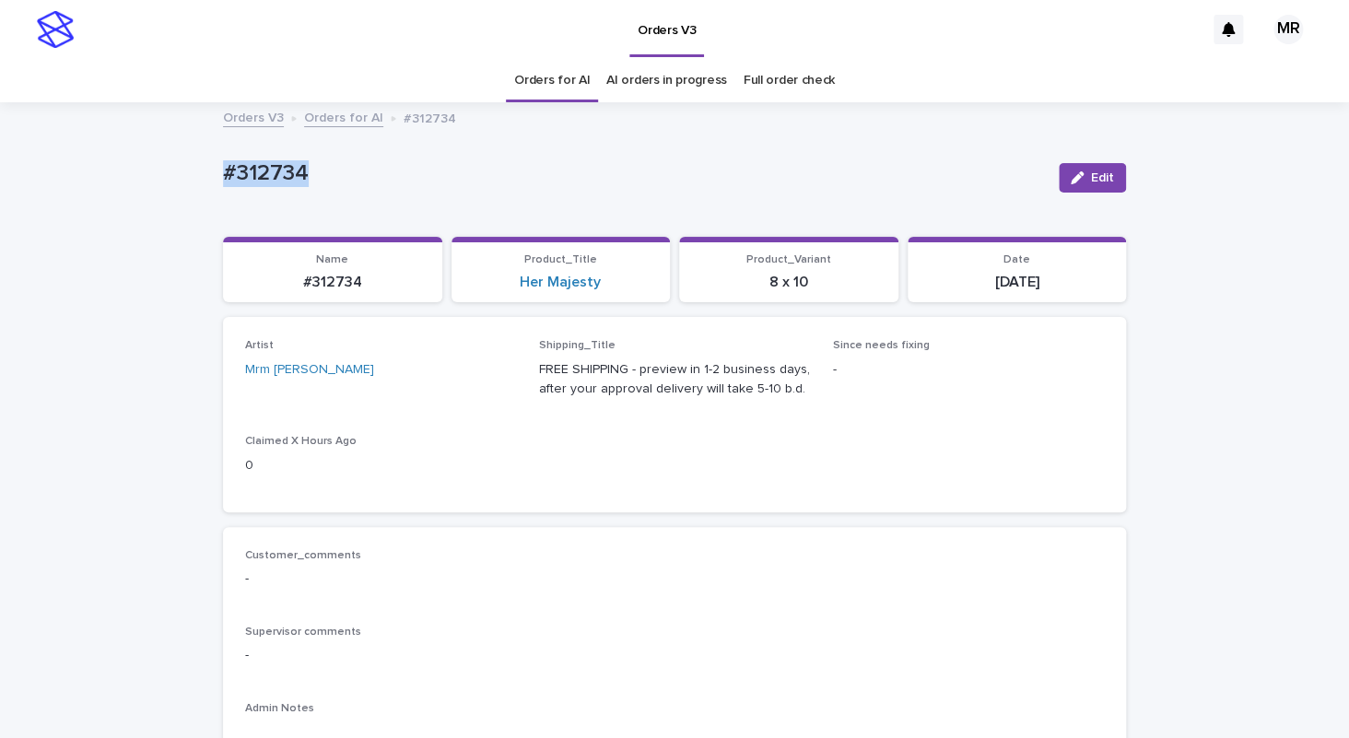
drag, startPoint x: 313, startPoint y: 181, endPoint x: 147, endPoint y: 175, distance: 166.0
click at [223, 171] on div "#312734" at bounding box center [633, 172] width 821 height 30
copy p "#312734"
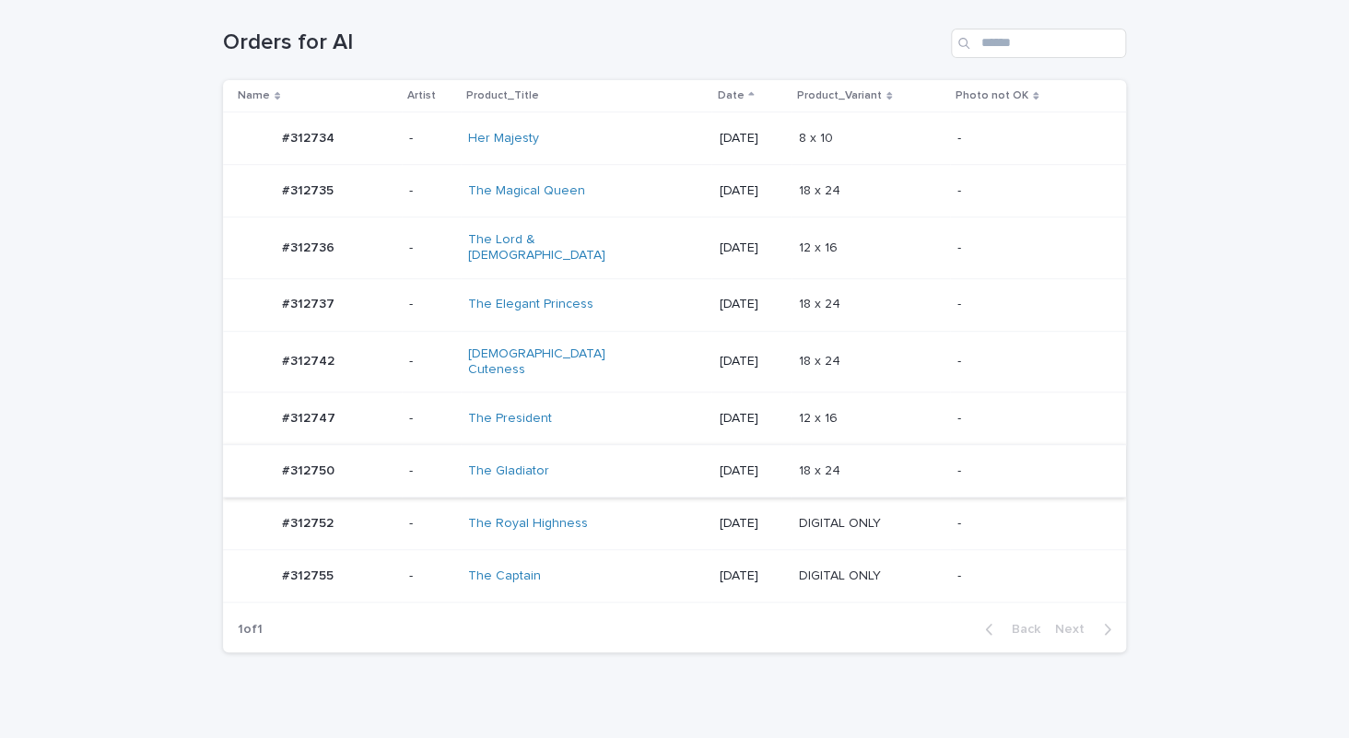
scroll to position [347, 0]
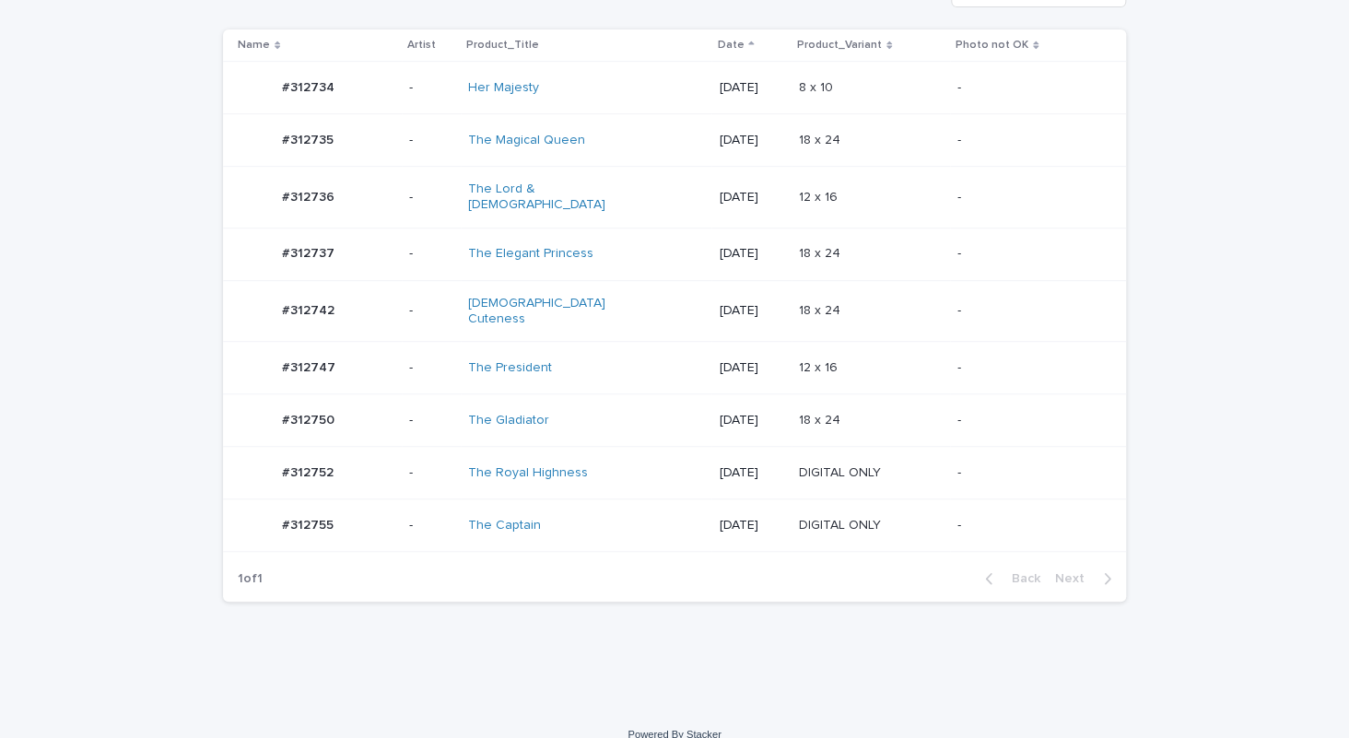
click at [605, 200] on div "The Lord & [DEMOGRAPHIC_DATA]" at bounding box center [586, 197] width 236 height 46
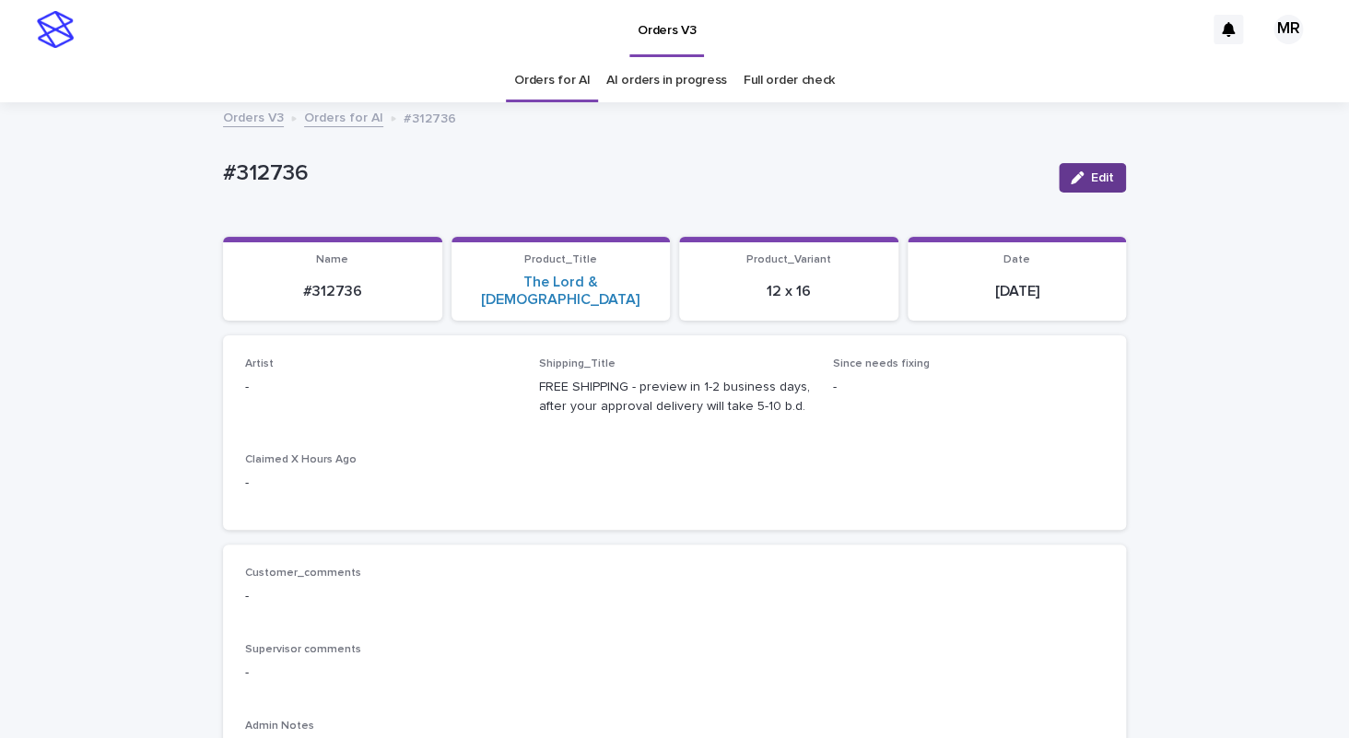
click at [1097, 183] on span "Edit" at bounding box center [1102, 177] width 23 height 13
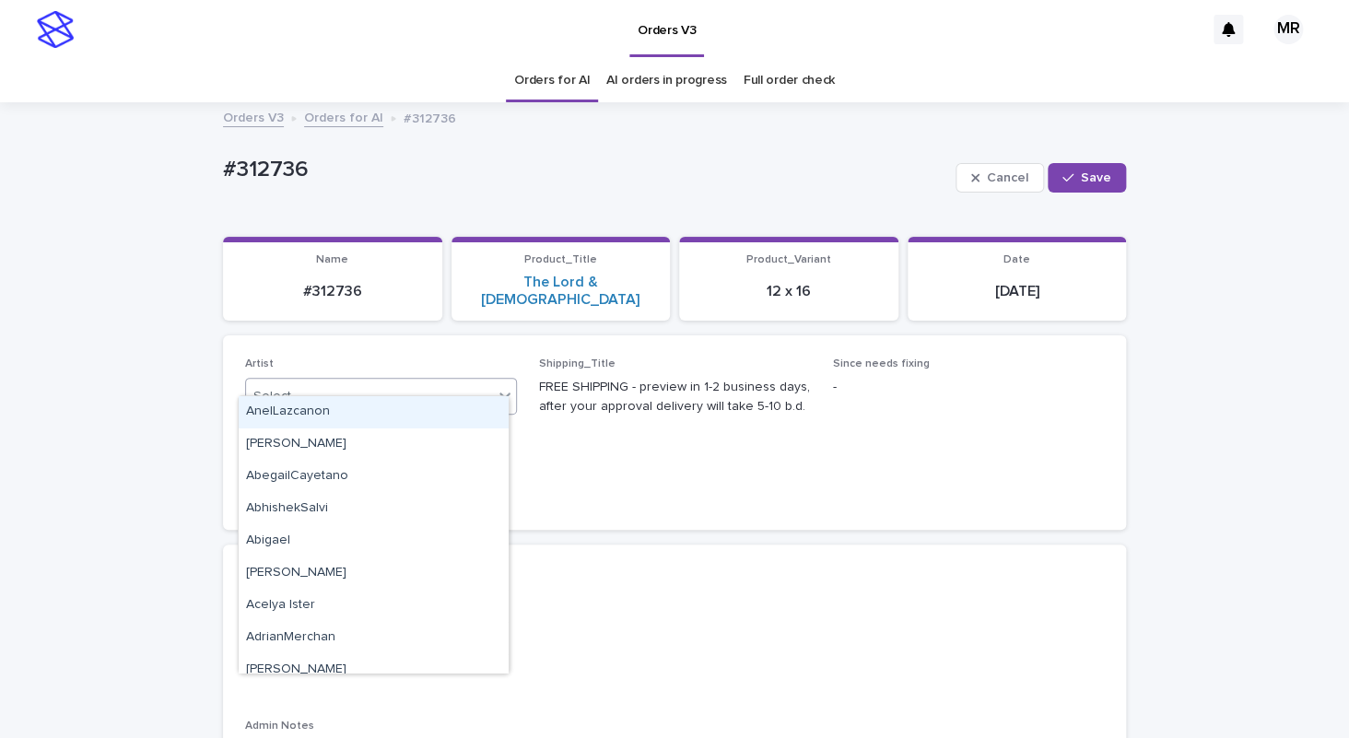
click at [307, 382] on div "Select..." at bounding box center [369, 397] width 247 height 30
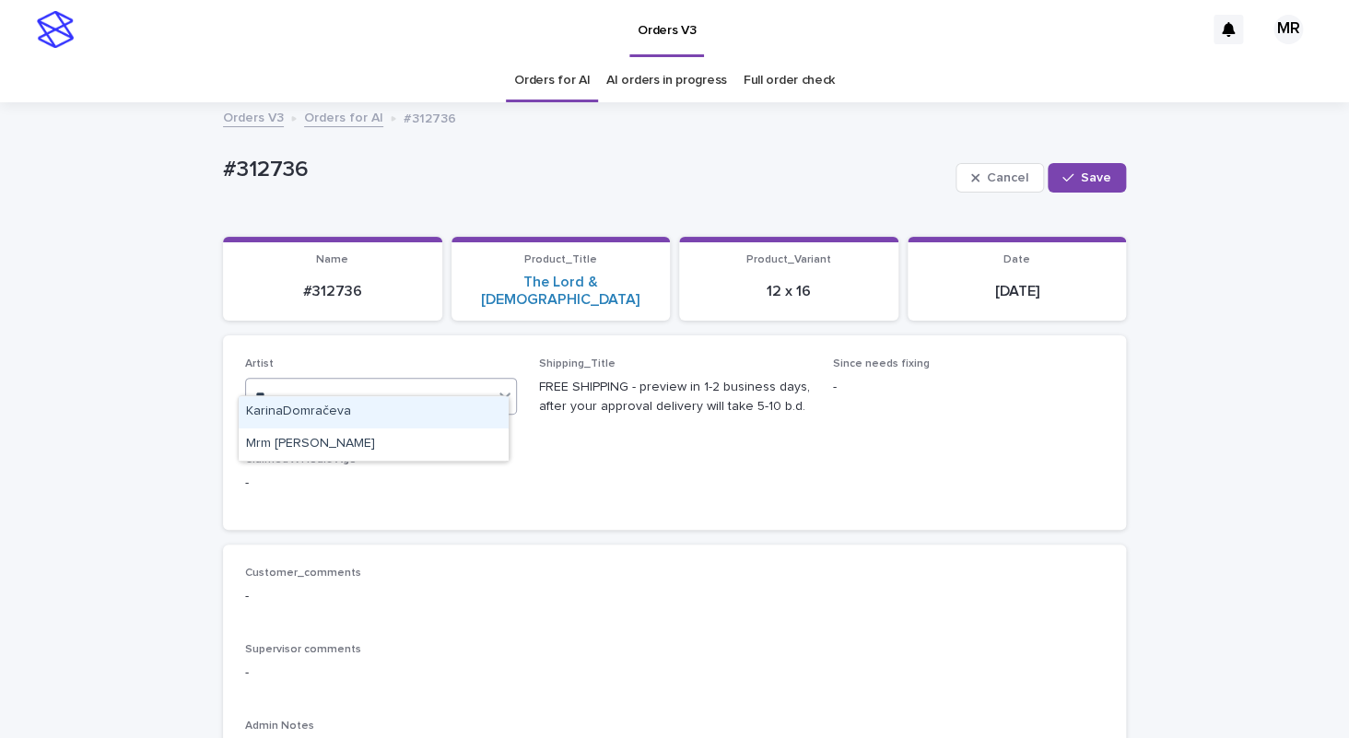
type input "***"
click at [279, 401] on div "Mrm [PERSON_NAME]" at bounding box center [374, 412] width 270 height 32
click at [1113, 159] on div "Cancel Save" at bounding box center [1041, 178] width 170 height 74
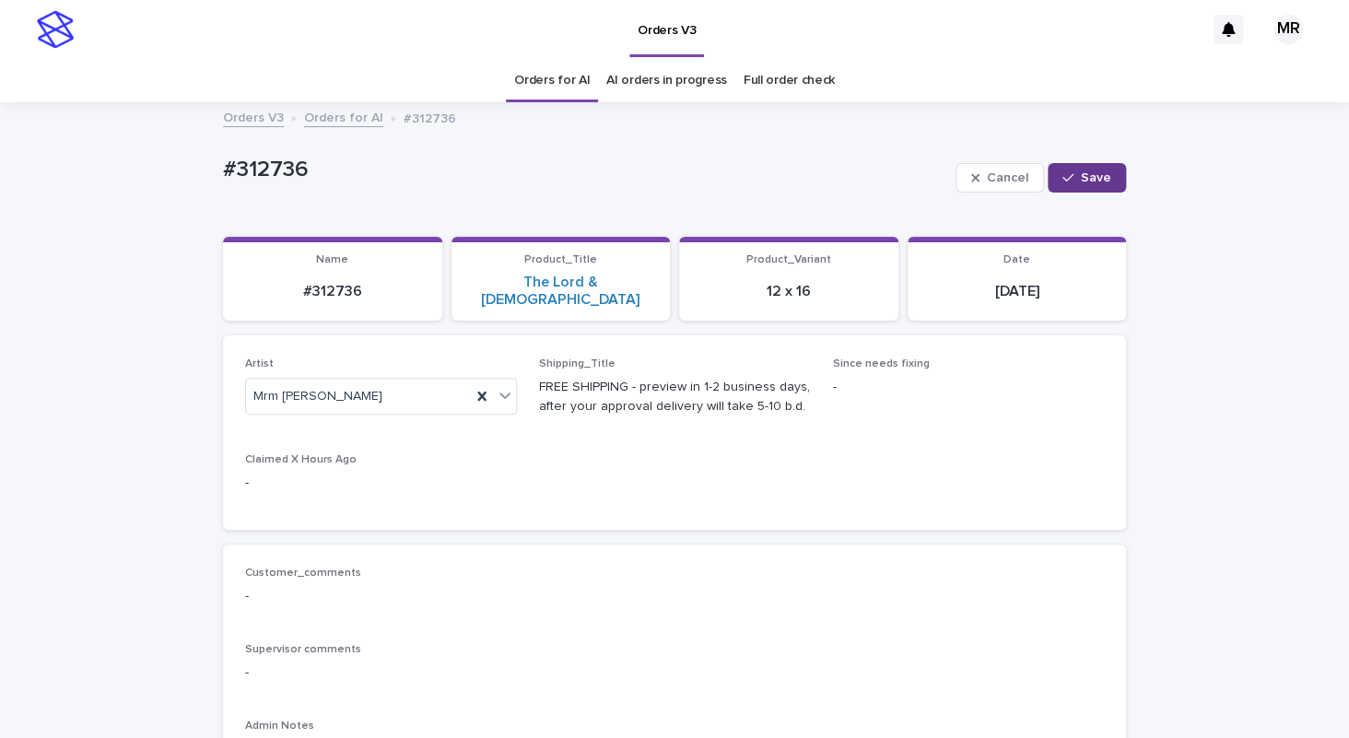
click at [1094, 173] on span "Save" at bounding box center [1096, 177] width 30 height 13
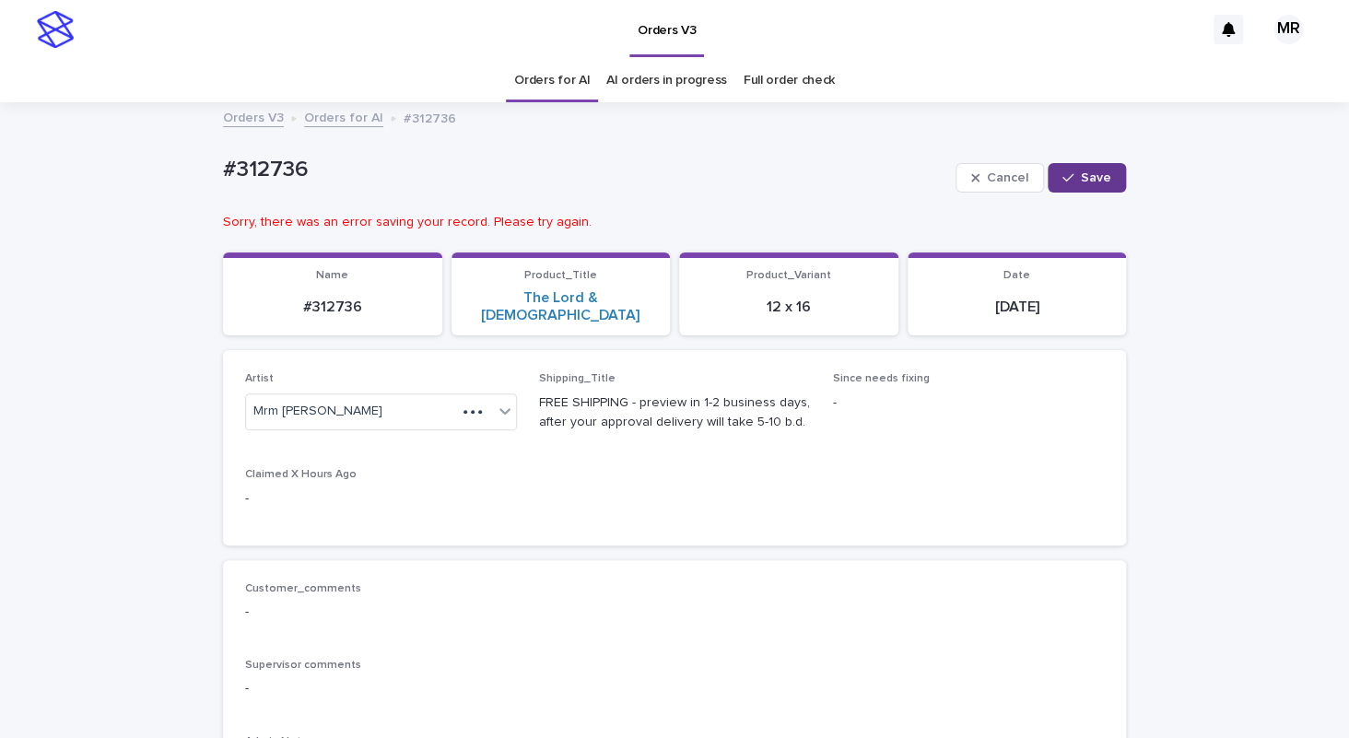
click at [1088, 172] on span "Save" at bounding box center [1096, 177] width 30 height 13
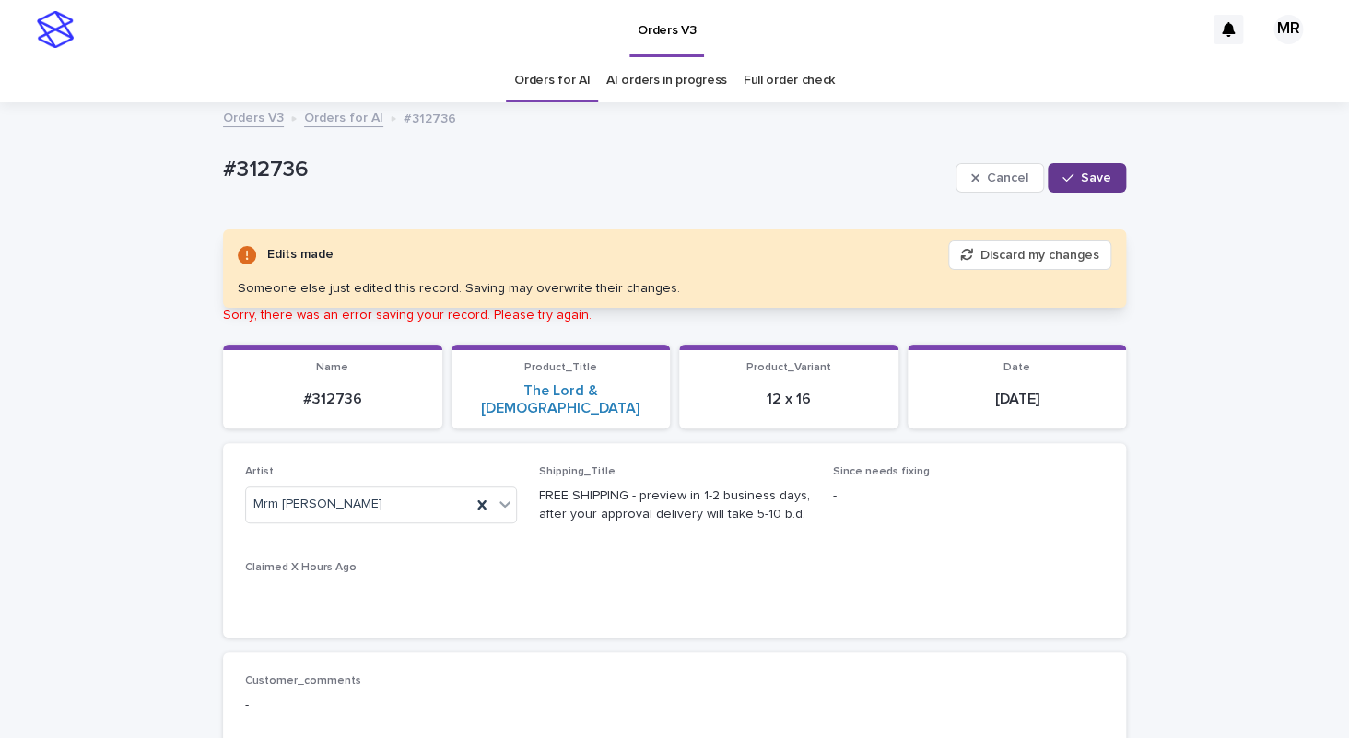
click at [1107, 164] on button "Save" at bounding box center [1087, 177] width 78 height 29
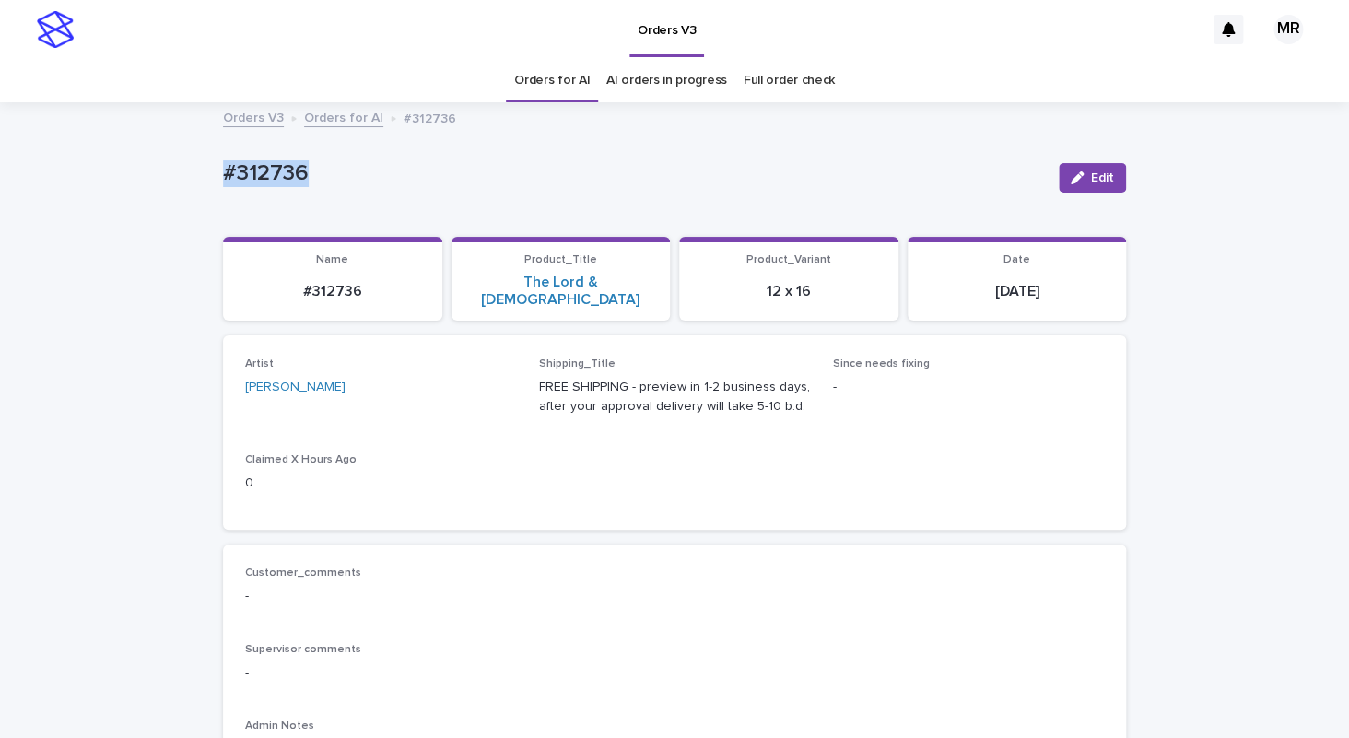
drag, startPoint x: 303, startPoint y: 174, endPoint x: 127, endPoint y: 166, distance: 176.2
click at [223, 168] on div "#312736" at bounding box center [633, 172] width 821 height 30
copy p "#312736"
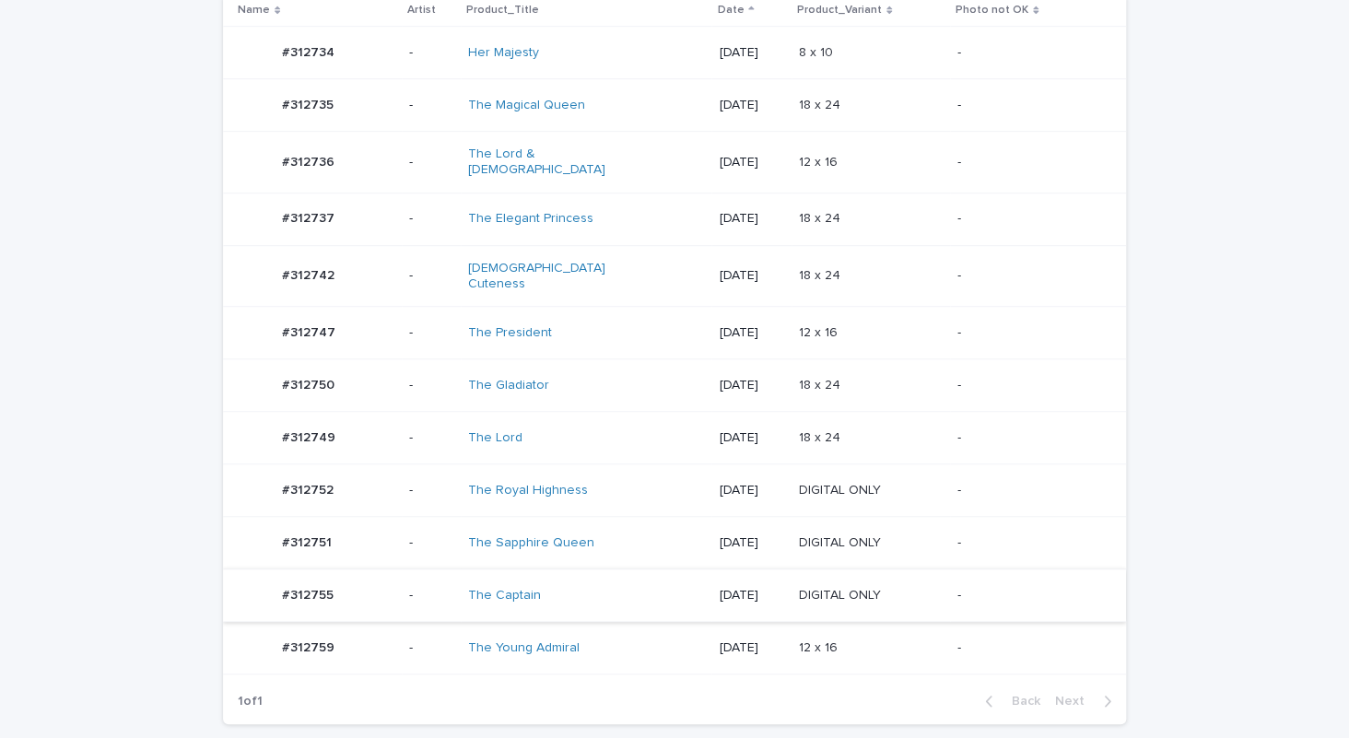
scroll to position [504, 0]
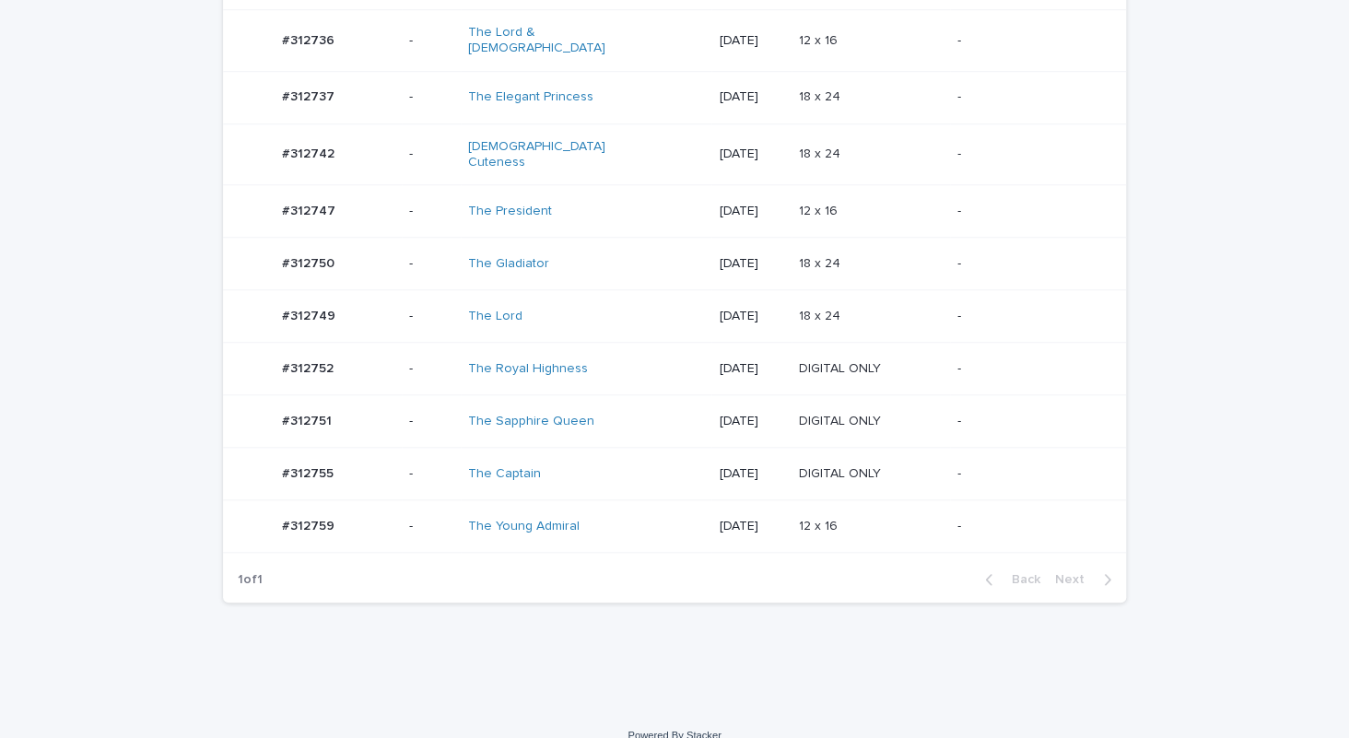
click at [617, 91] on div "The Elegant Princess" at bounding box center [586, 97] width 236 height 30
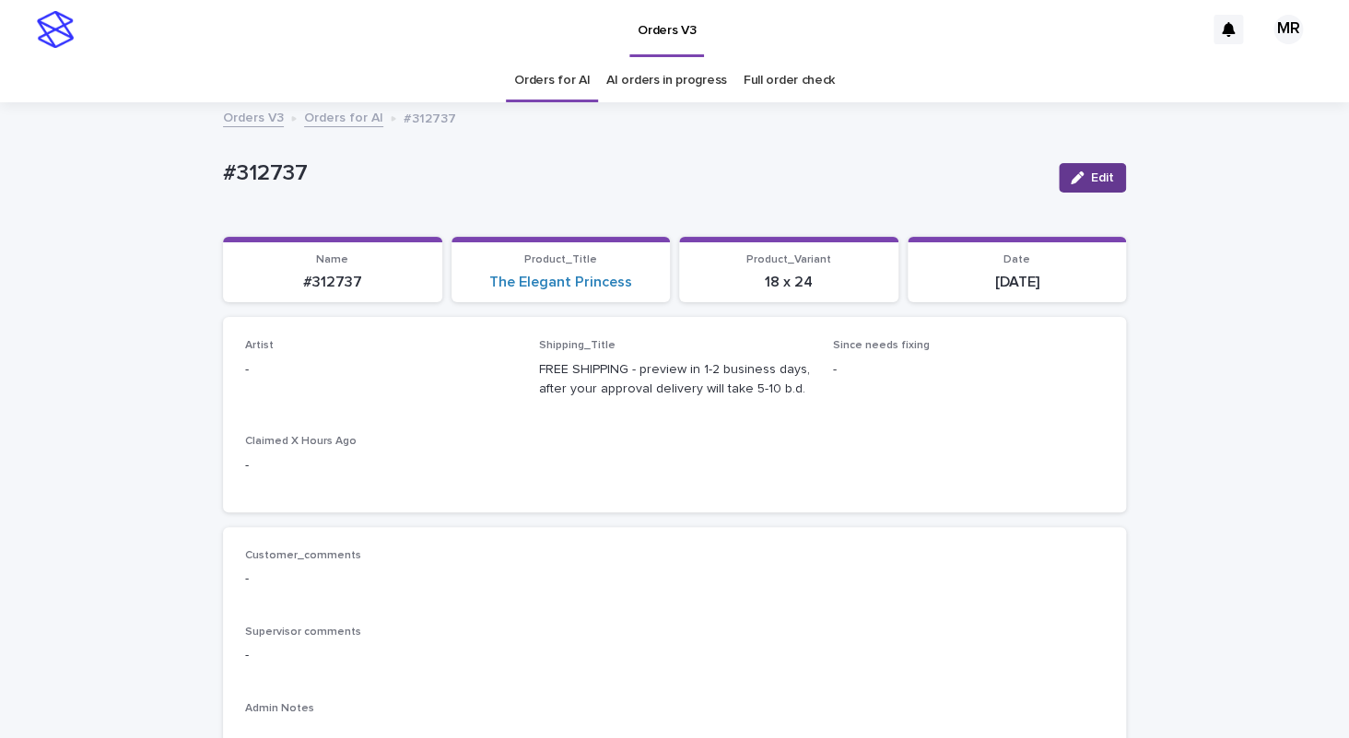
click at [1094, 174] on span "Edit" at bounding box center [1102, 177] width 23 height 13
click at [330, 380] on div "Select..." at bounding box center [369, 378] width 247 height 30
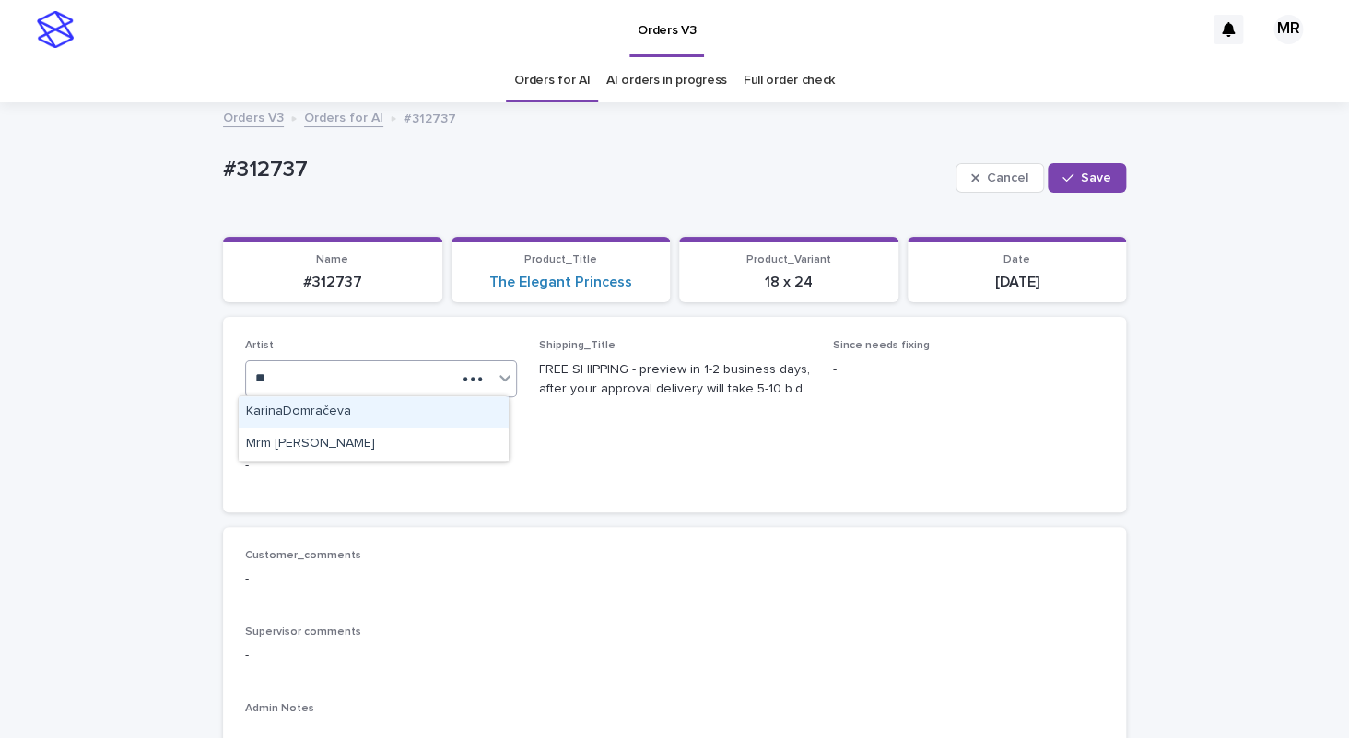
type input "***"
click at [287, 405] on div "Mrm [PERSON_NAME]" at bounding box center [374, 412] width 270 height 32
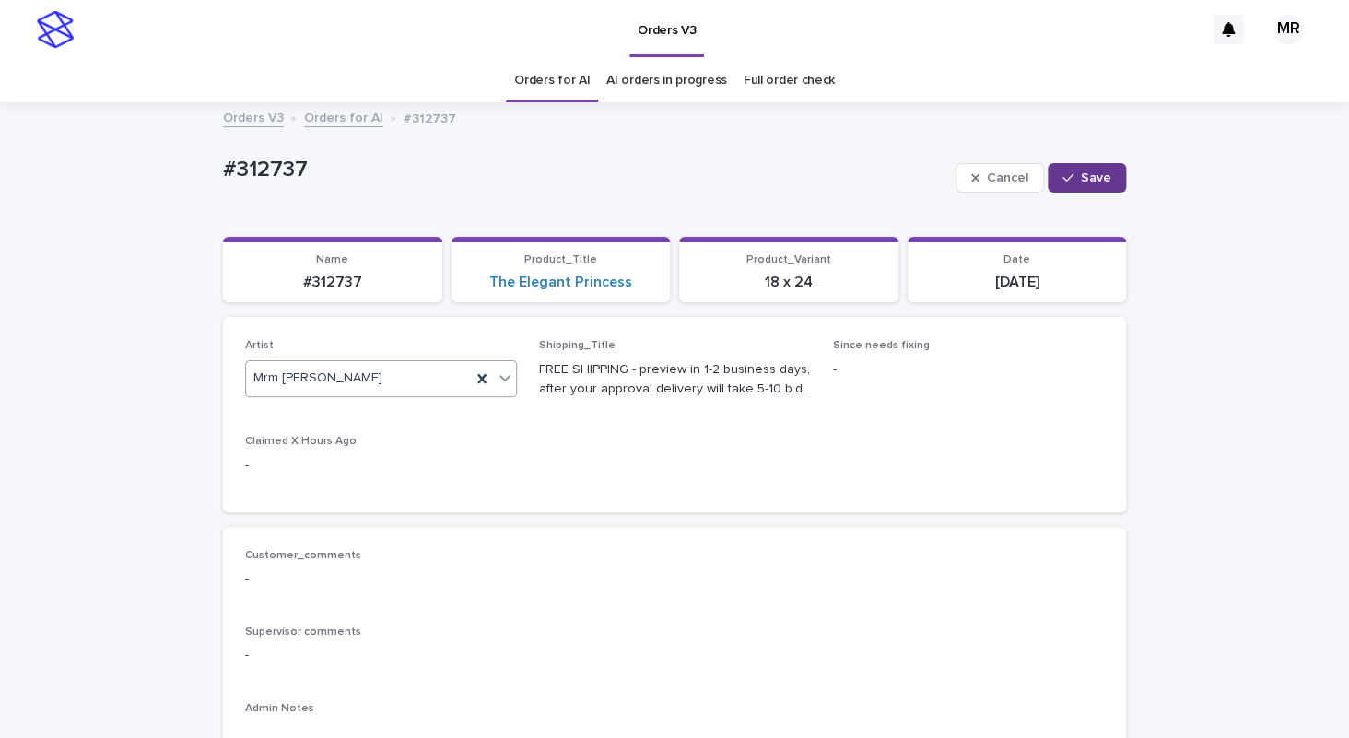
click at [1071, 170] on button "Save" at bounding box center [1087, 177] width 78 height 29
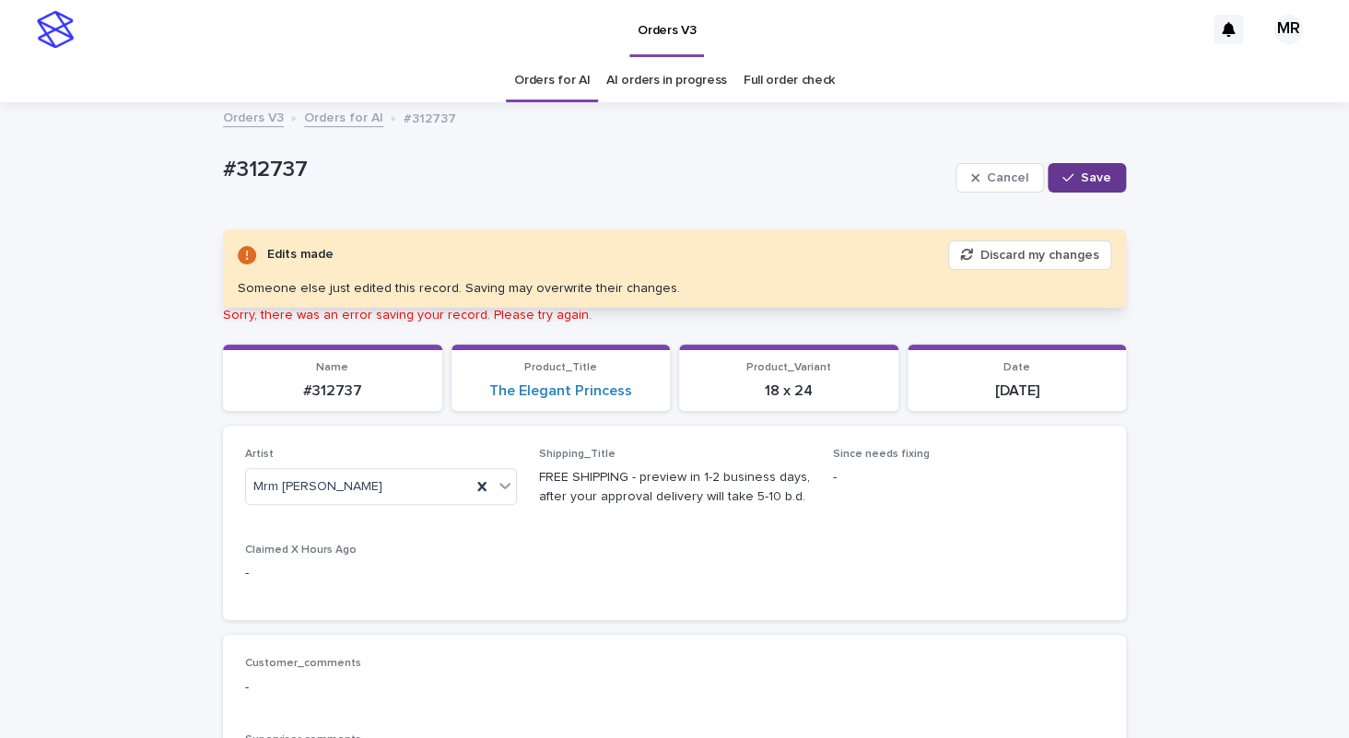
click at [1083, 181] on span "Save" at bounding box center [1096, 177] width 30 height 13
click at [1108, 178] on button "Save" at bounding box center [1087, 177] width 78 height 29
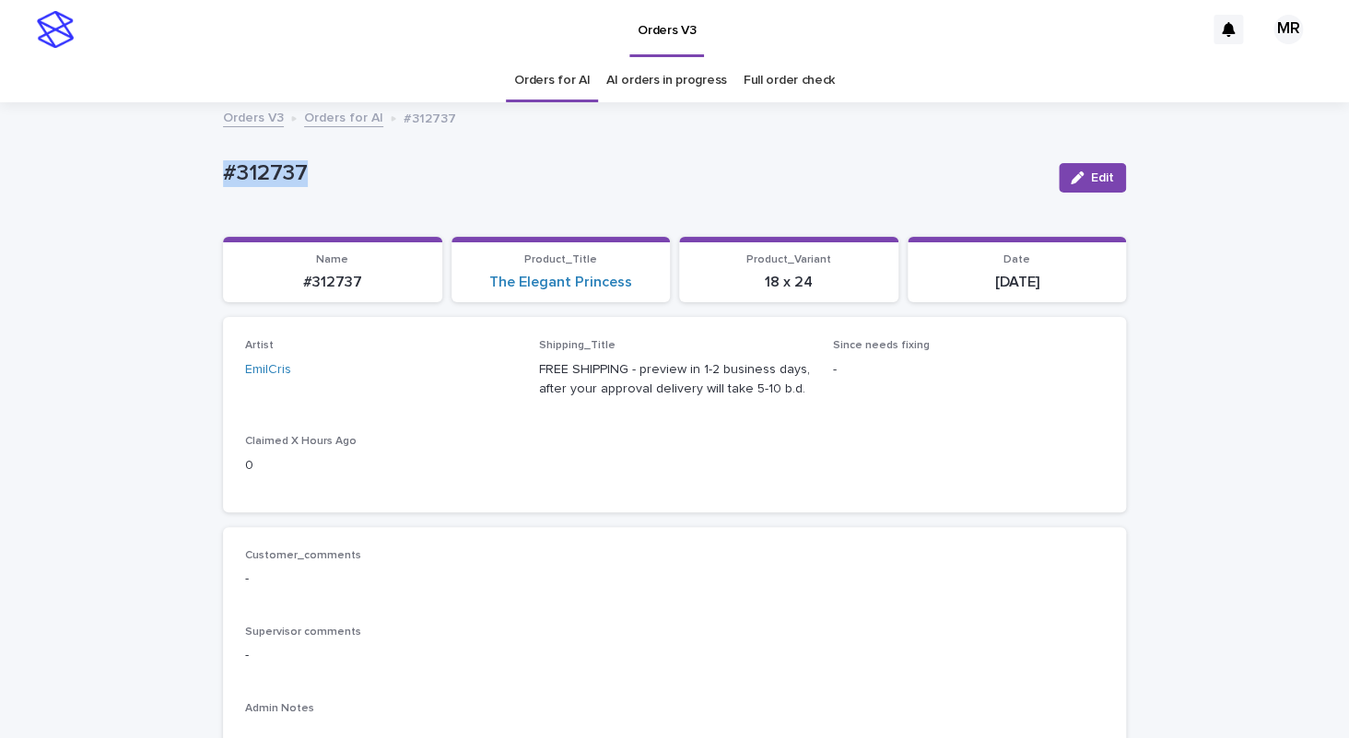
drag, startPoint x: 330, startPoint y: 176, endPoint x: 180, endPoint y: 159, distance: 151.1
click at [223, 158] on div "#312737" at bounding box center [633, 172] width 821 height 30
copy p "#312737"
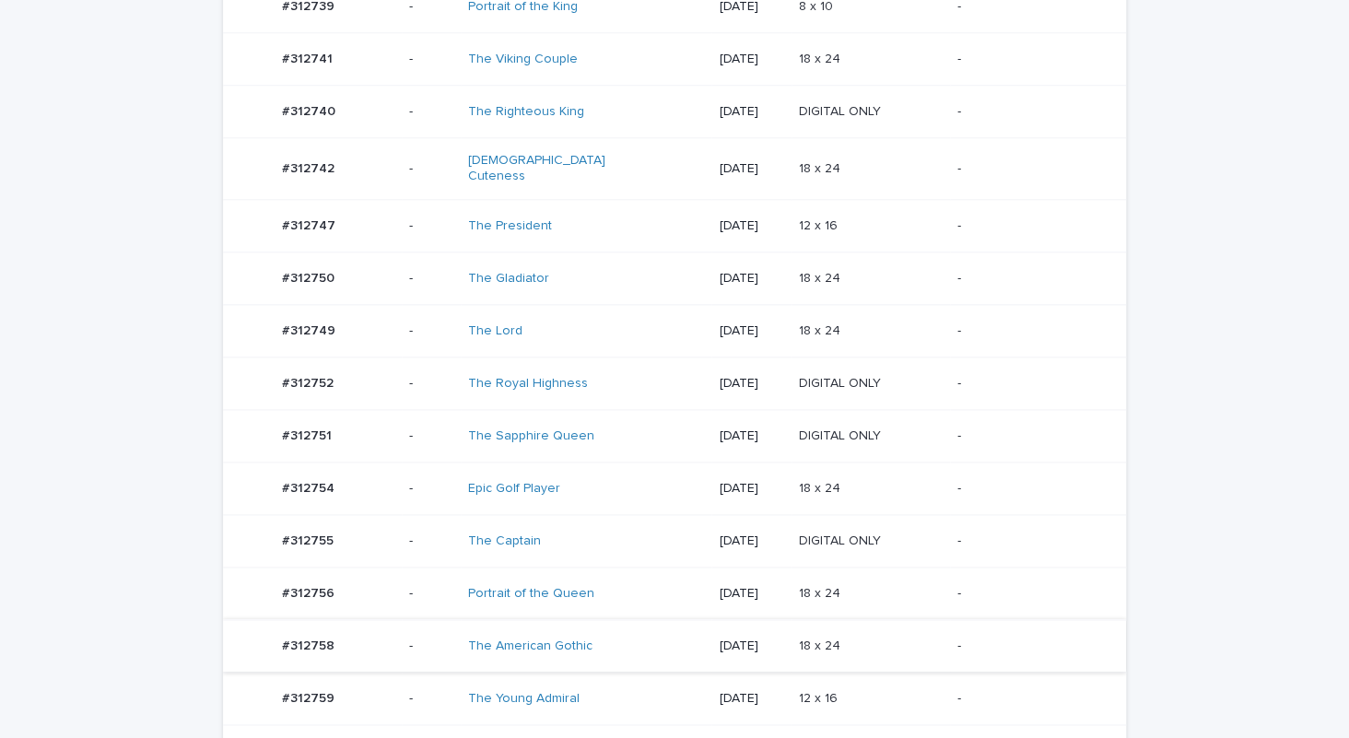
scroll to position [780, 0]
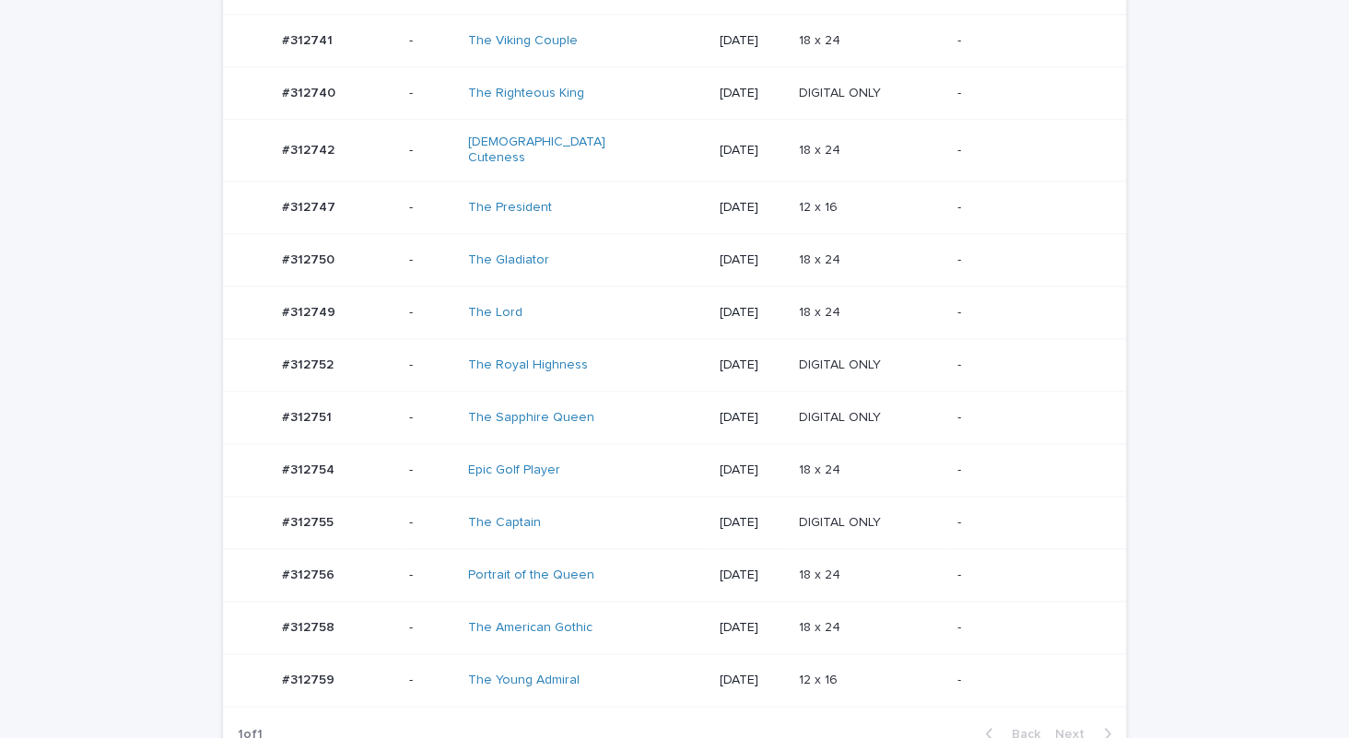
click at [650, 613] on div "The American Gothic" at bounding box center [586, 628] width 236 height 30
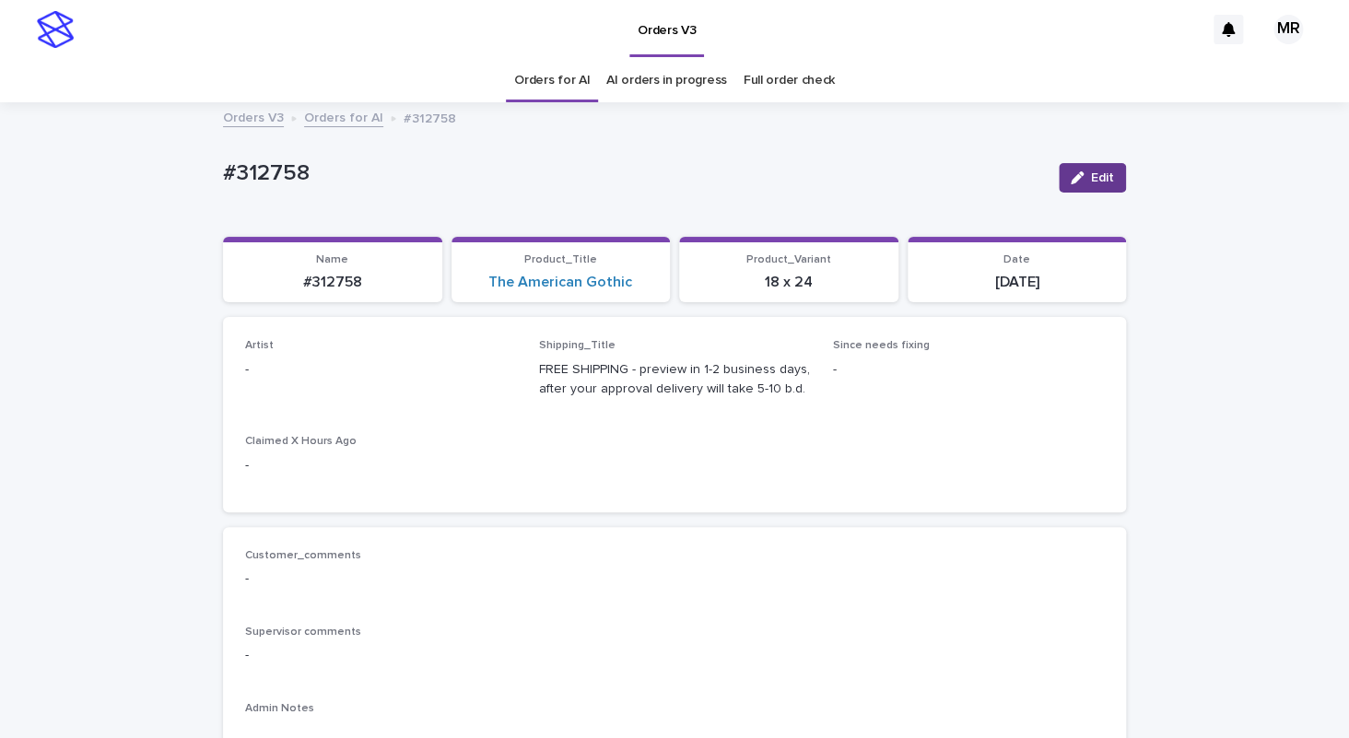
click at [1059, 181] on button "Edit" at bounding box center [1092, 177] width 67 height 29
click at [311, 382] on div "Select..." at bounding box center [351, 378] width 210 height 30
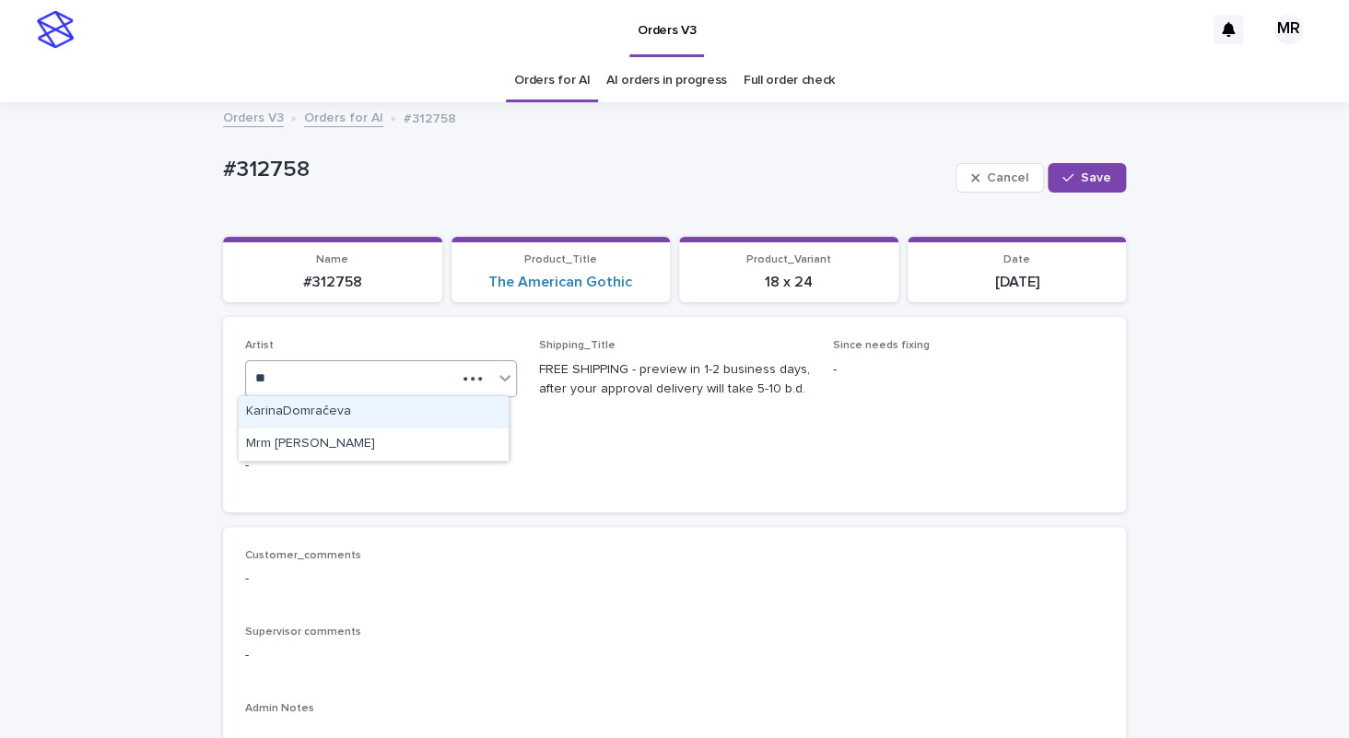
type input "***"
click at [280, 413] on div "Mrm [PERSON_NAME]" at bounding box center [374, 412] width 270 height 32
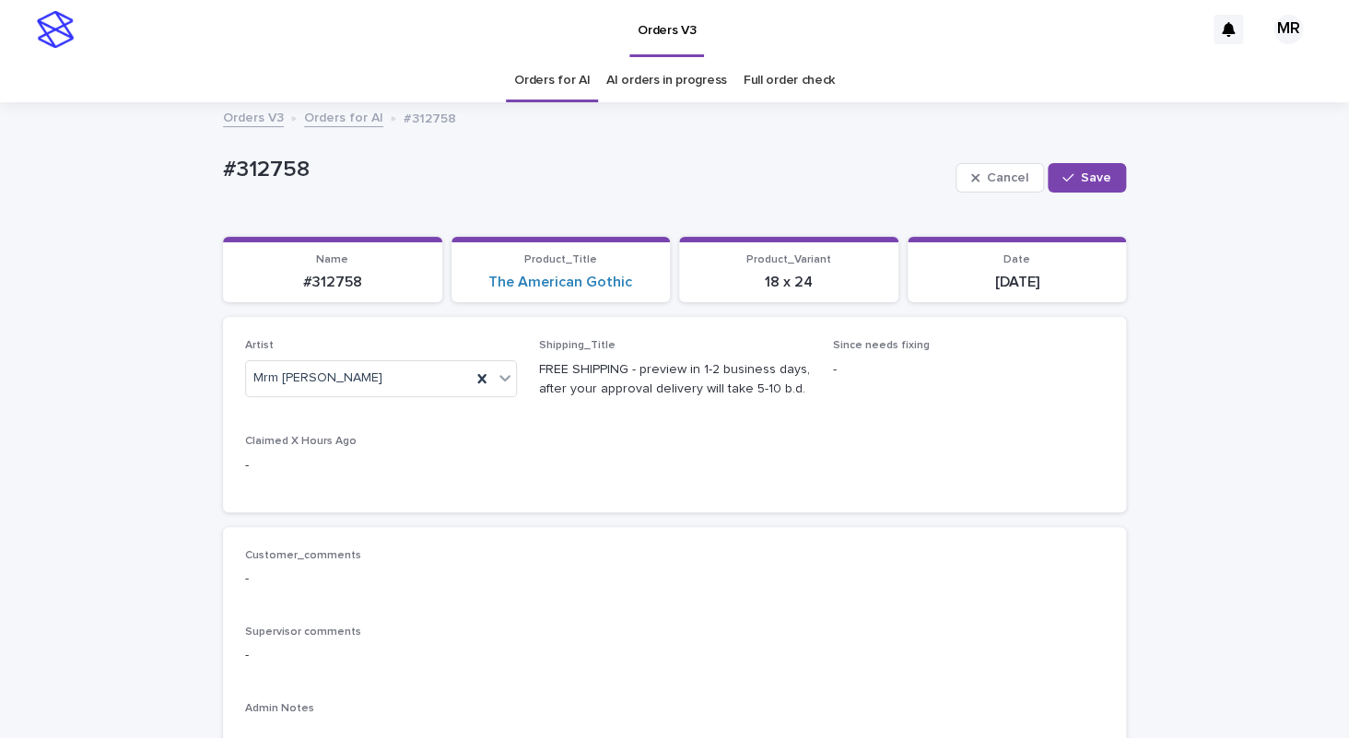
click at [280, 413] on div "Artist Mrm [PERSON_NAME] Shipping_Title FREE SHIPPING - preview in 1-2 business…" at bounding box center [674, 414] width 859 height 150
click at [1098, 186] on button "Save" at bounding box center [1087, 177] width 78 height 29
drag, startPoint x: 311, startPoint y: 179, endPoint x: 146, endPoint y: 167, distance: 165.4
click at [223, 168] on div "#312758" at bounding box center [633, 172] width 821 height 30
copy p "#312758"
